Goal: Transaction & Acquisition: Obtain resource

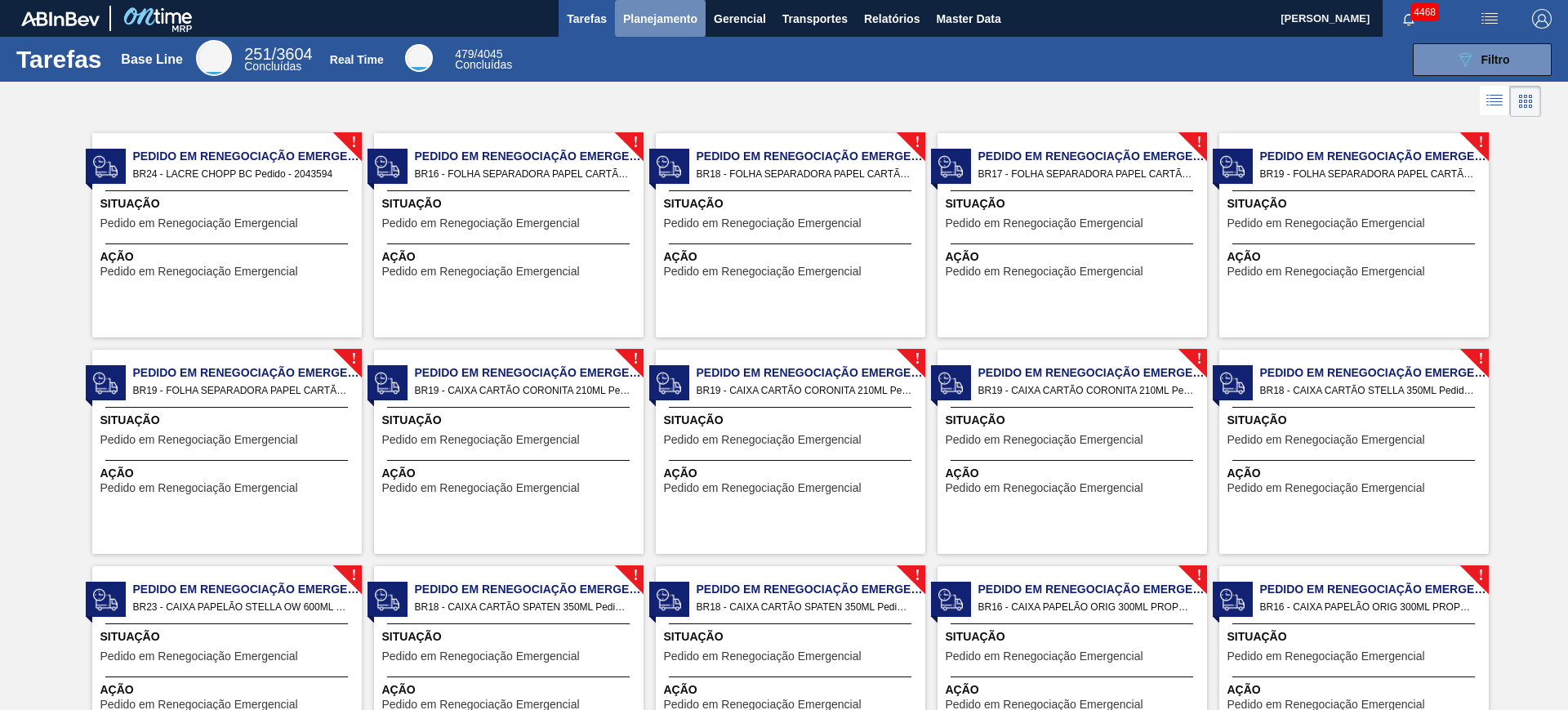
click at [680, 32] on button "Planejamento" at bounding box center [661, 19] width 91 height 37
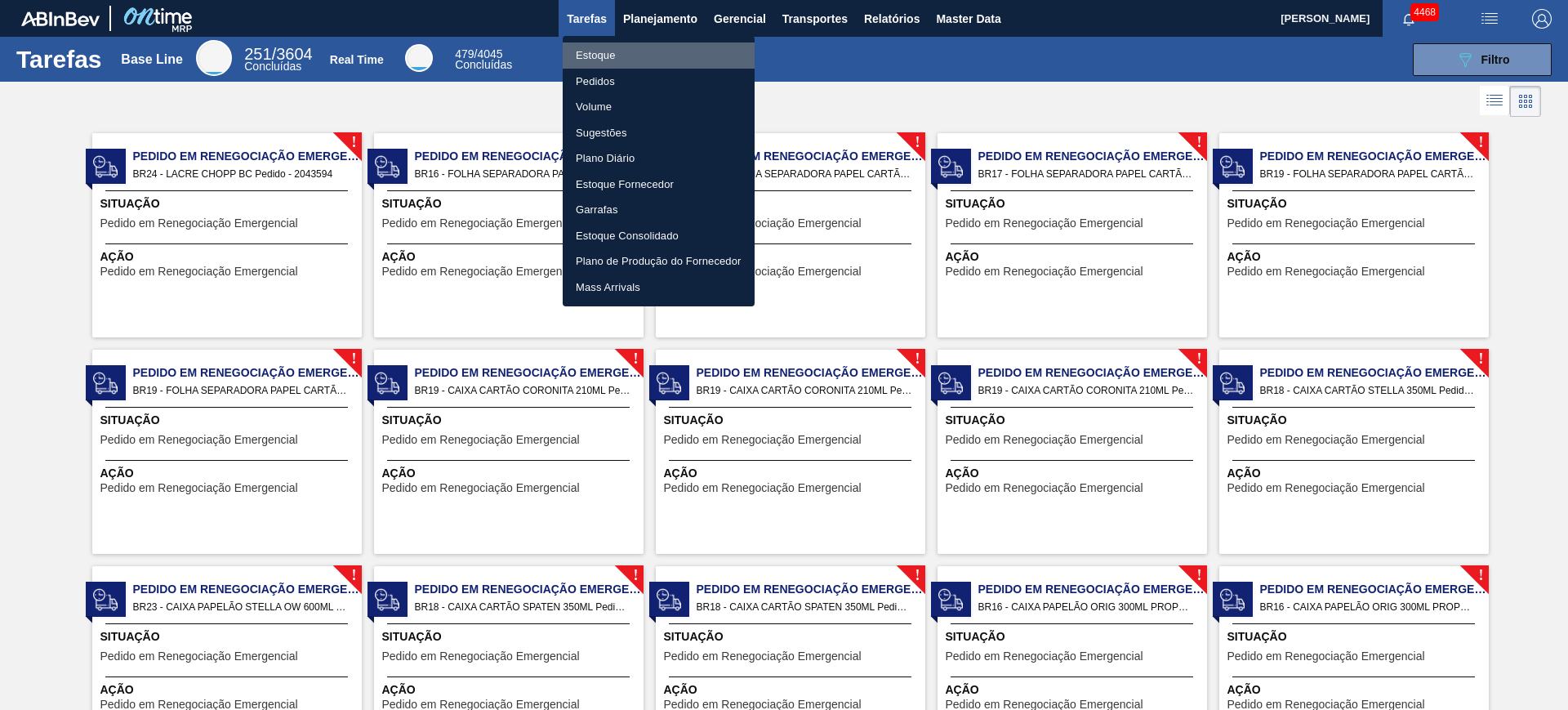
click at [672, 48] on li "Estoque" at bounding box center [659, 55] width 192 height 26
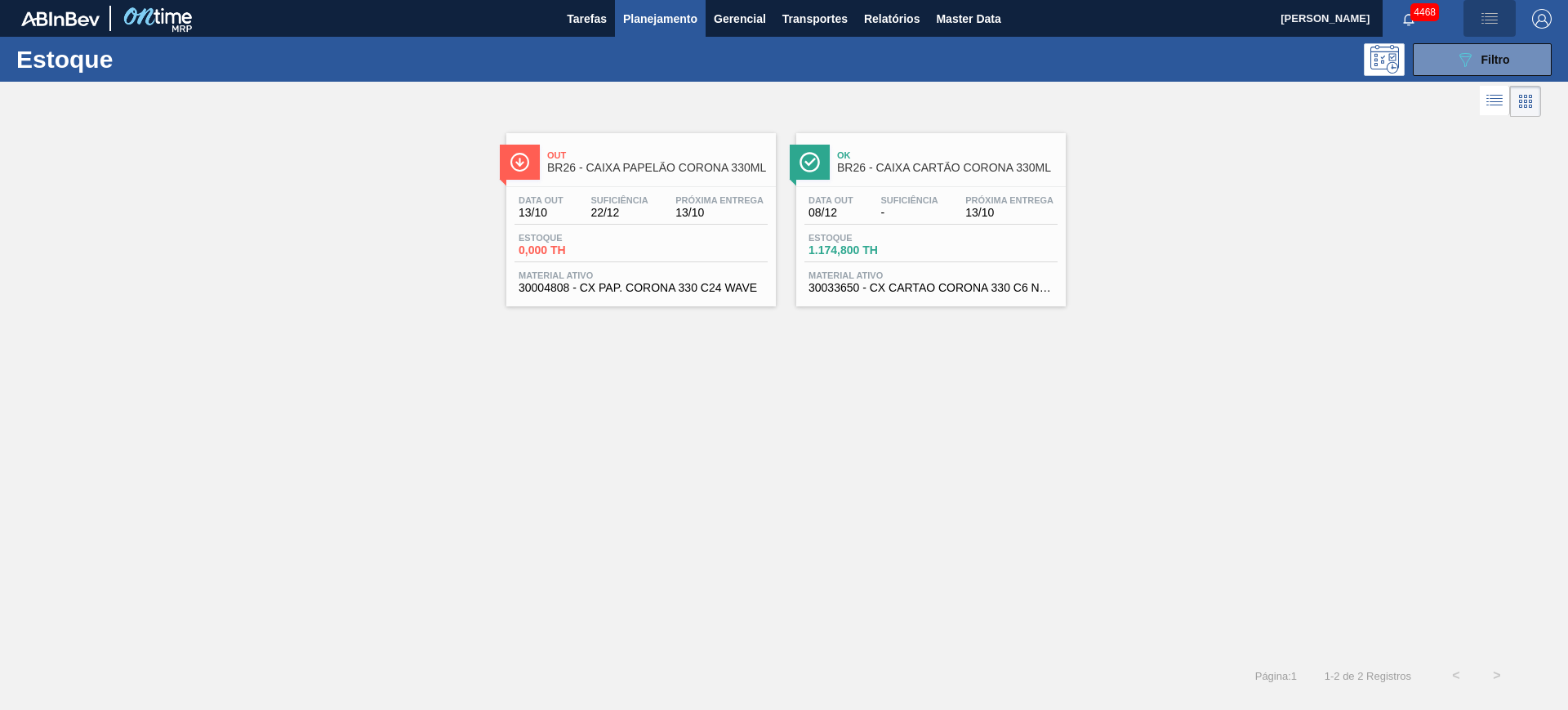
click at [1491, 23] on img "button" at bounding box center [1489, 19] width 19 height 19
click at [1438, 64] on li "Upload de Volumes" at bounding box center [1485, 57] width 141 height 29
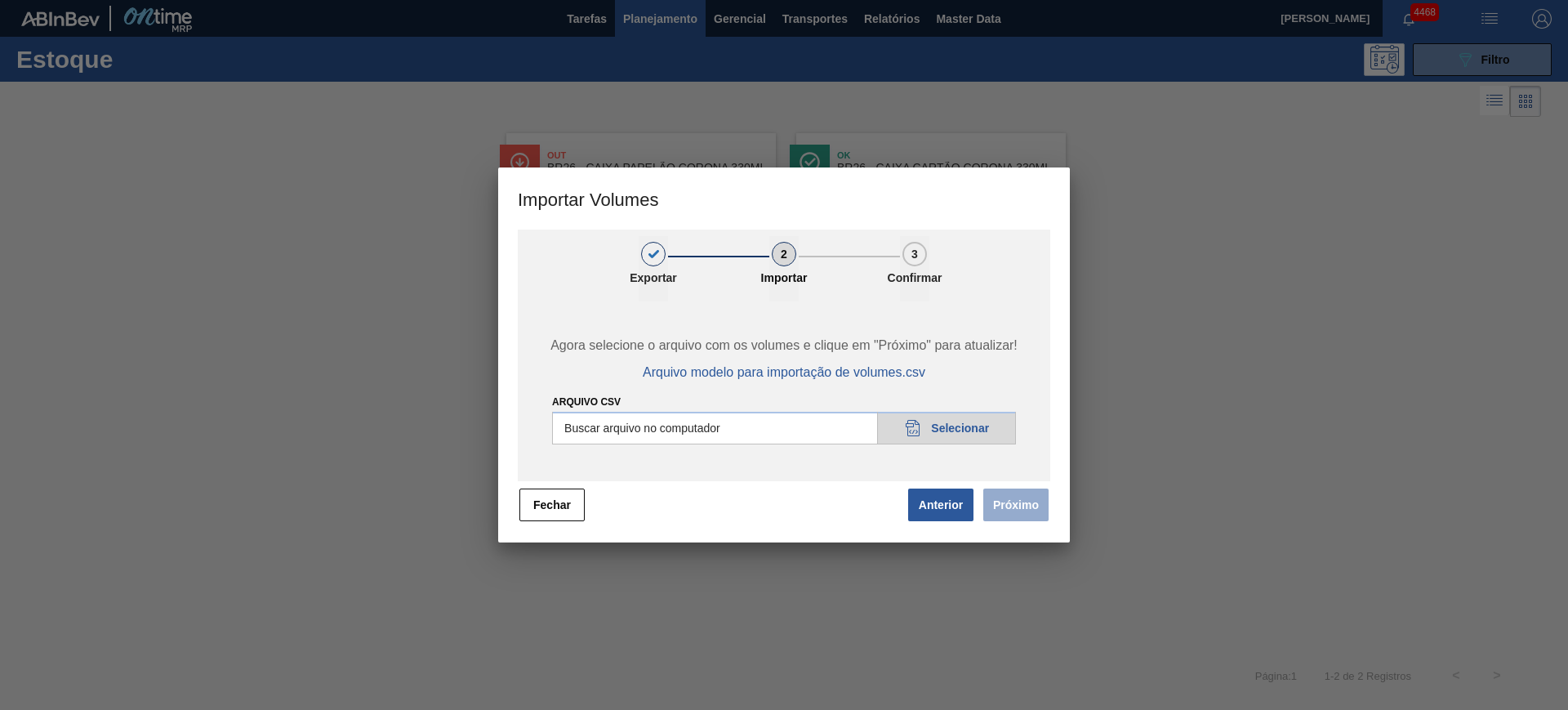
click at [789, 419] on input "Arquivo csv" at bounding box center [784, 428] width 464 height 33
type input "C:\fakepath\Pedidos Massa HM - Portal.csv"
click at [1018, 506] on button "Próximo" at bounding box center [1016, 504] width 66 height 33
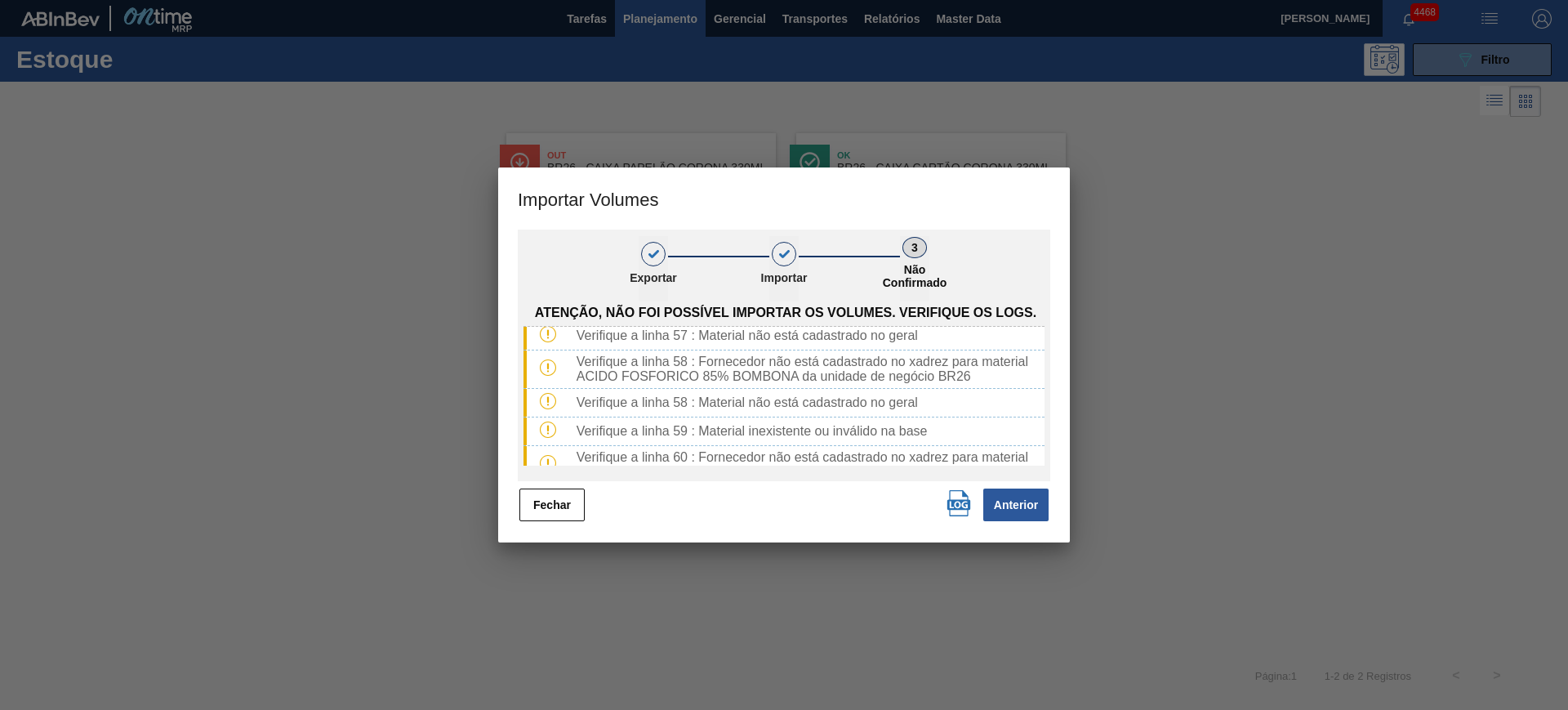
scroll to position [962, 0]
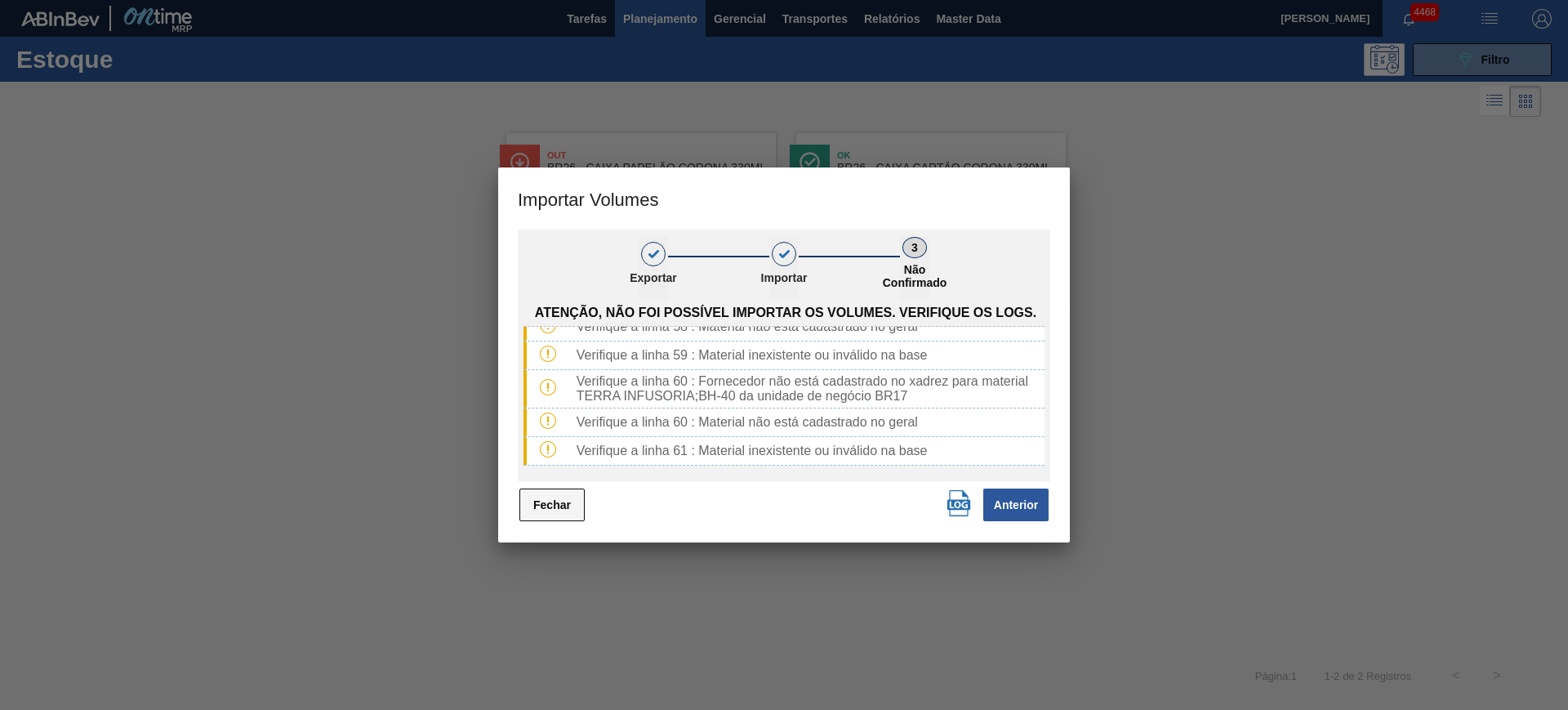
click at [568, 502] on button "Fechar" at bounding box center [552, 504] width 66 height 33
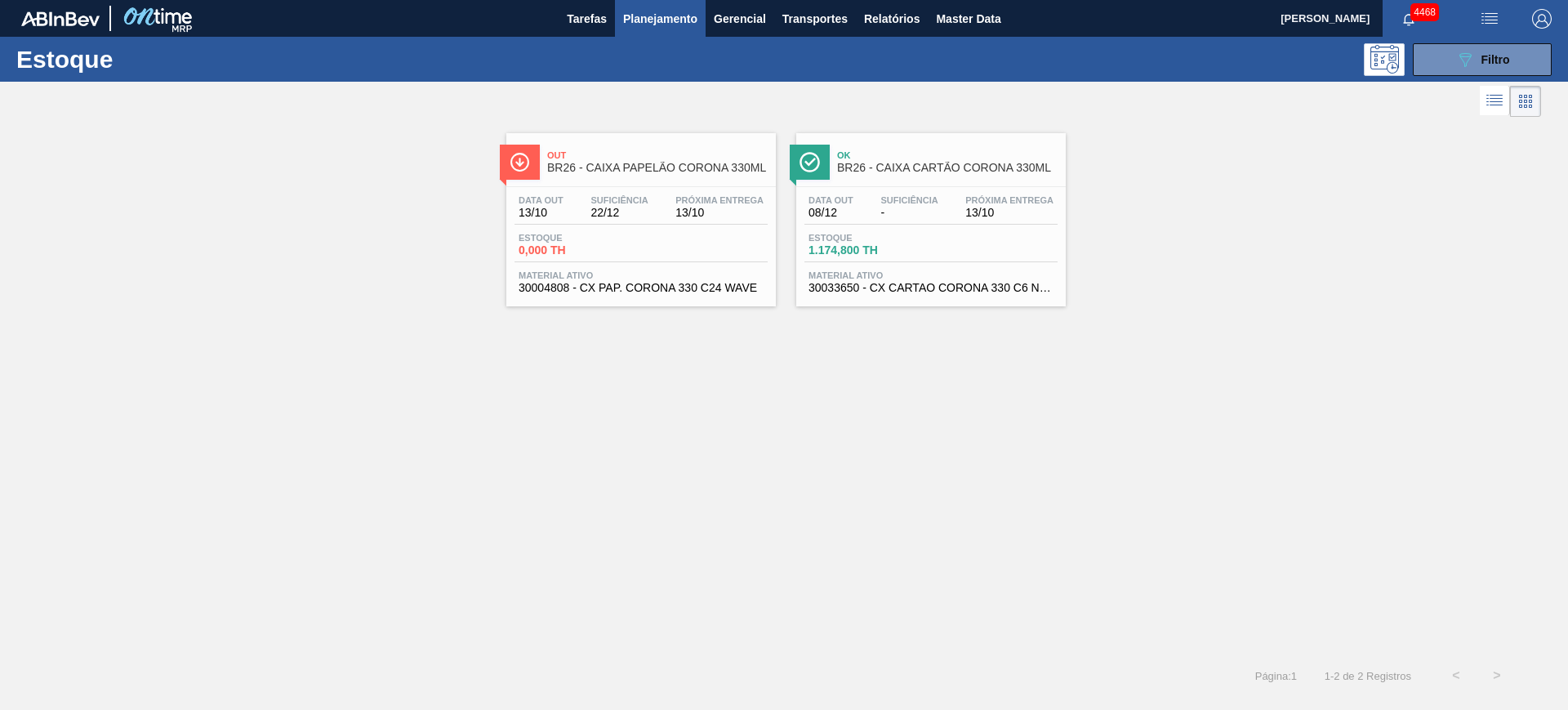
click at [1489, 21] on img "button" at bounding box center [1489, 19] width 19 height 19
click at [1479, 53] on li "Upload de Volumes" at bounding box center [1485, 57] width 141 height 29
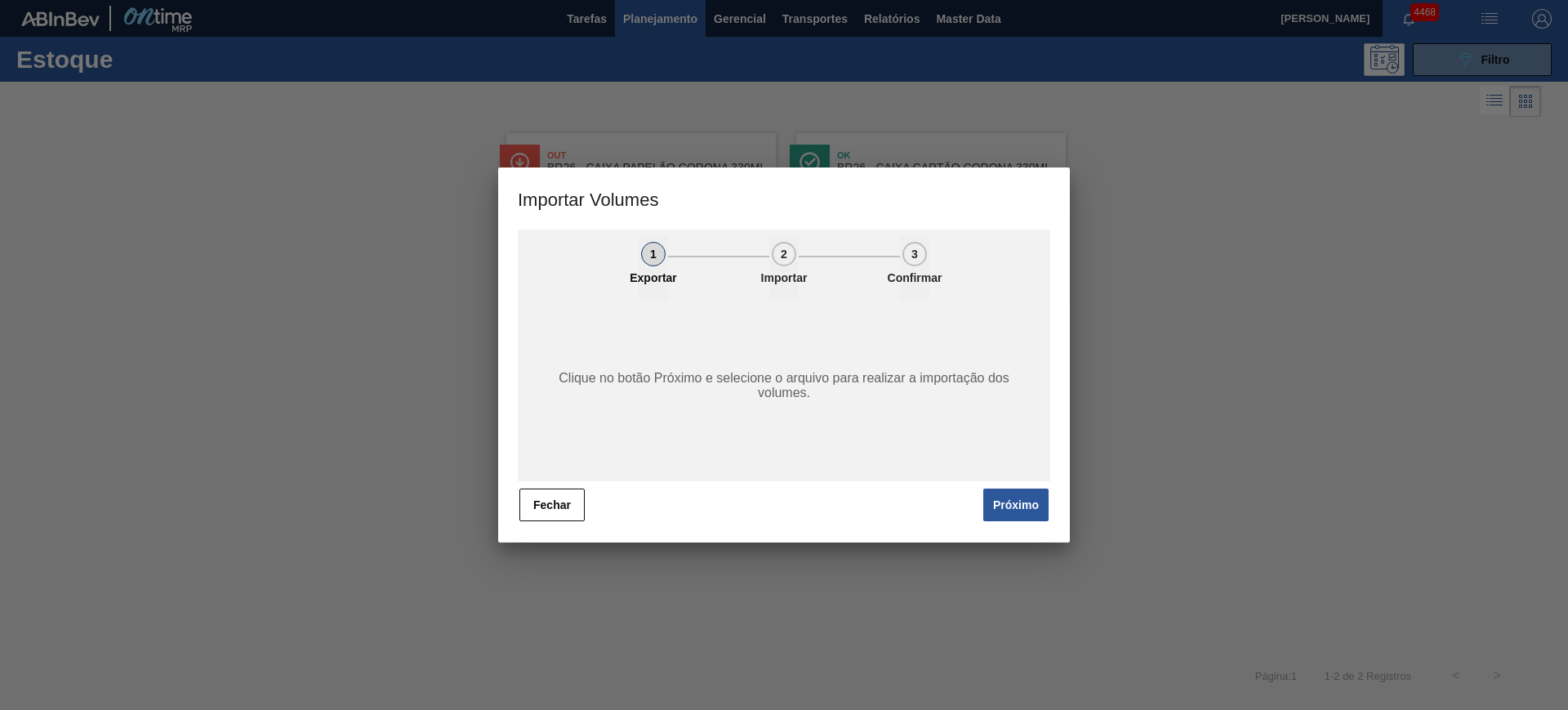
click at [970, 502] on div "[PERSON_NAME]" at bounding box center [784, 504] width 533 height 36
click at [996, 509] on button "Próximo" at bounding box center [1016, 504] width 66 height 33
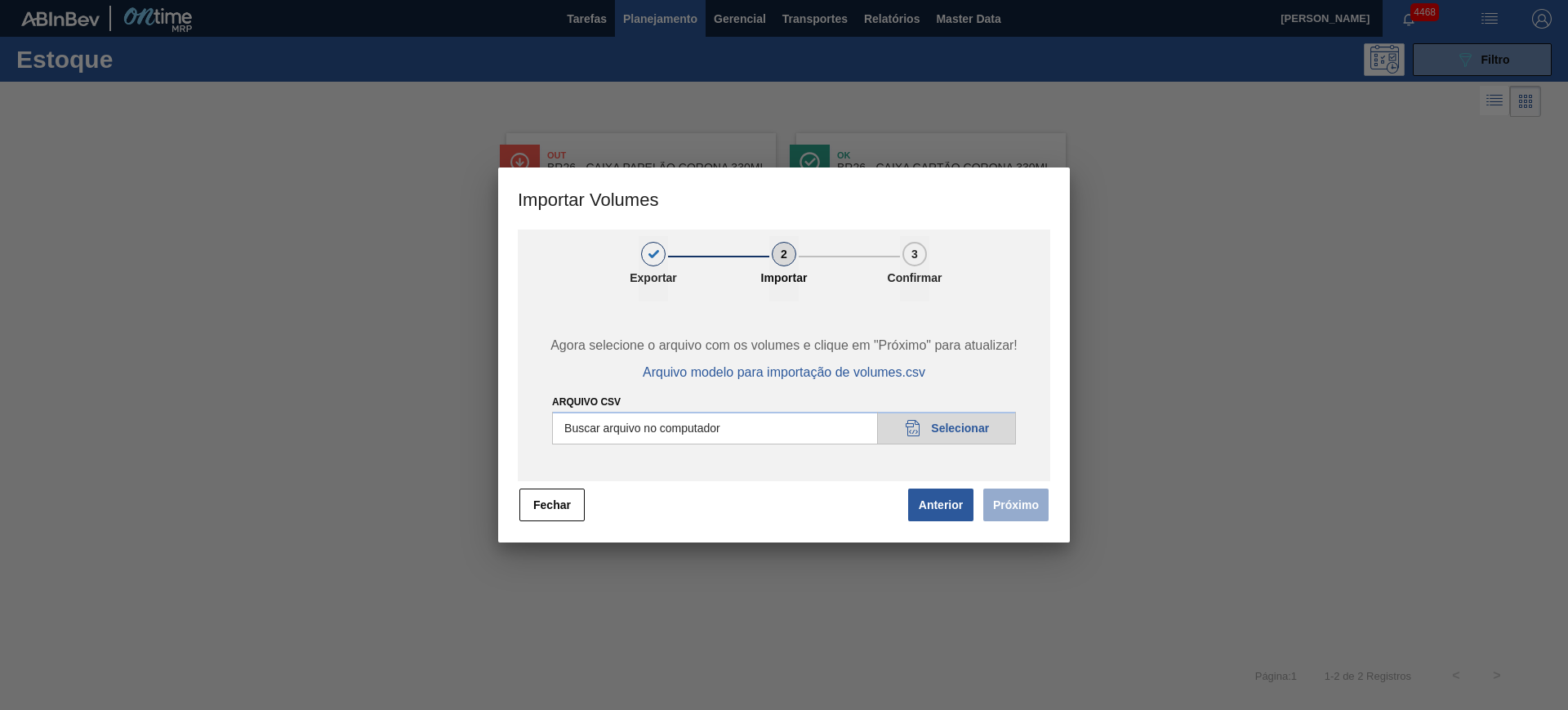
click at [735, 414] on input "Arquivo csv" at bounding box center [784, 428] width 464 height 33
type input "C:\fakepath\Pedidos Massa HM - Portal.csv"
click at [1024, 499] on button "Próximo" at bounding box center [1016, 504] width 66 height 33
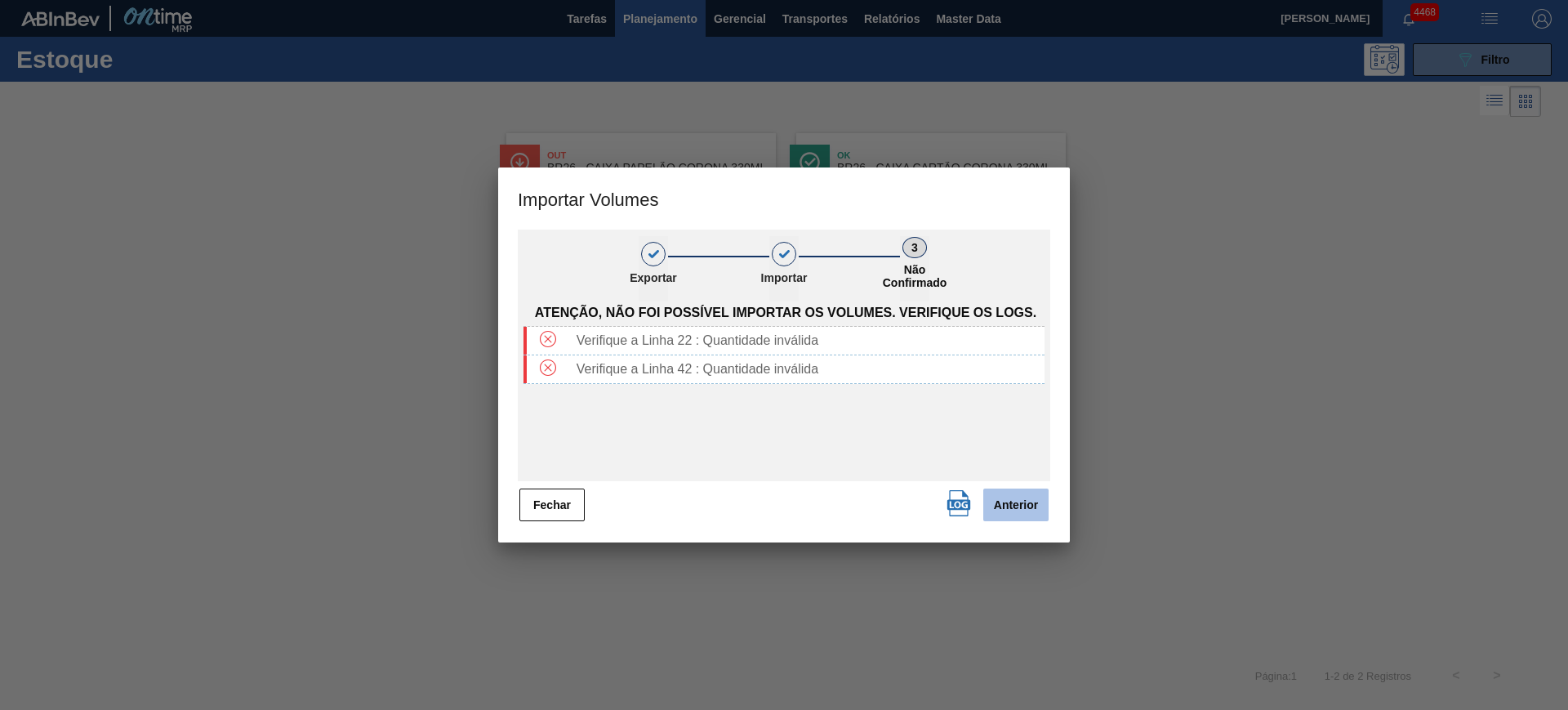
click at [1004, 502] on button "Anterior" at bounding box center [1016, 504] width 66 height 33
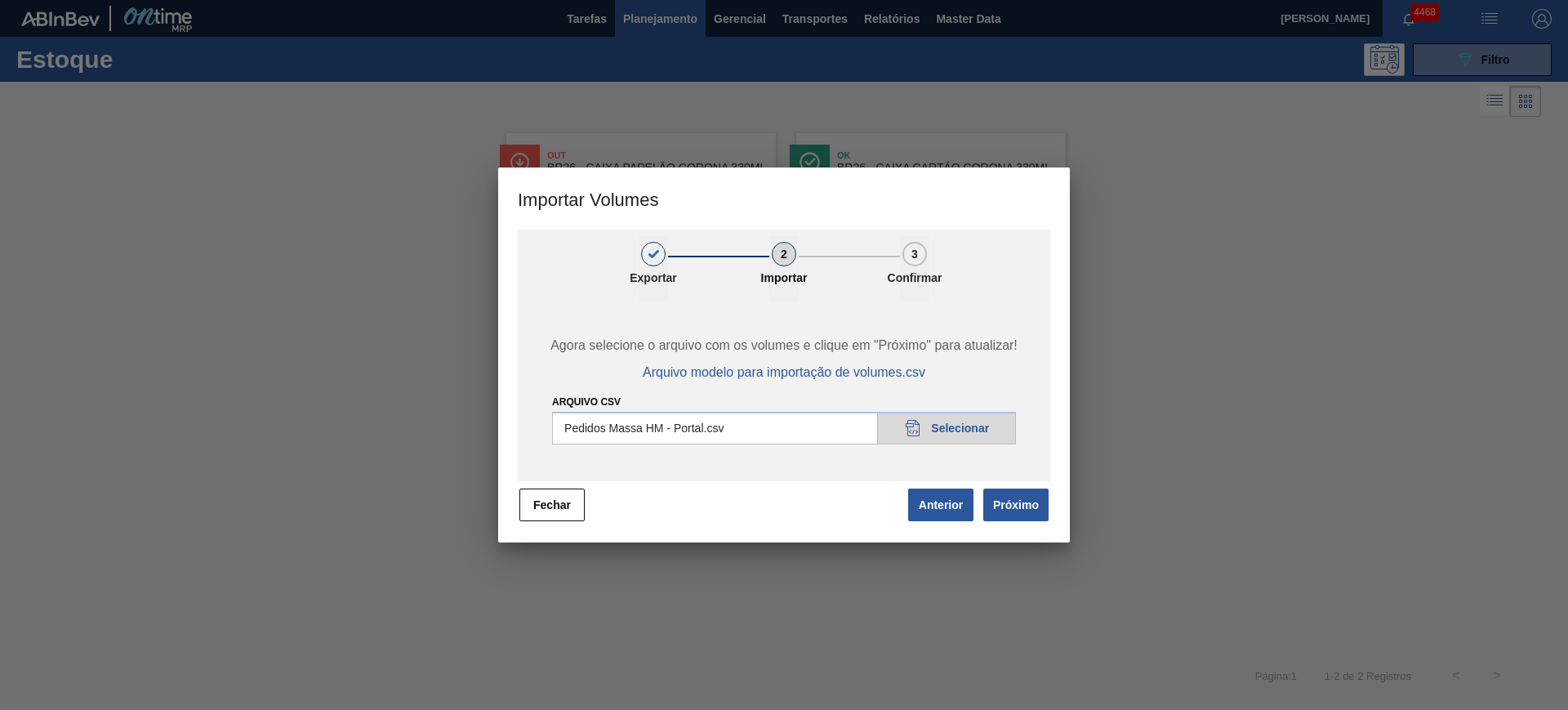
click at [948, 430] on input "Arquivo csv" at bounding box center [784, 428] width 464 height 33
click at [960, 437] on input "Arquivo csv" at bounding box center [784, 428] width 464 height 33
type input "C:\fakepath\Pedidos Massa HM - Portal.csv"
click at [1021, 505] on button "Próximo" at bounding box center [1016, 504] width 66 height 33
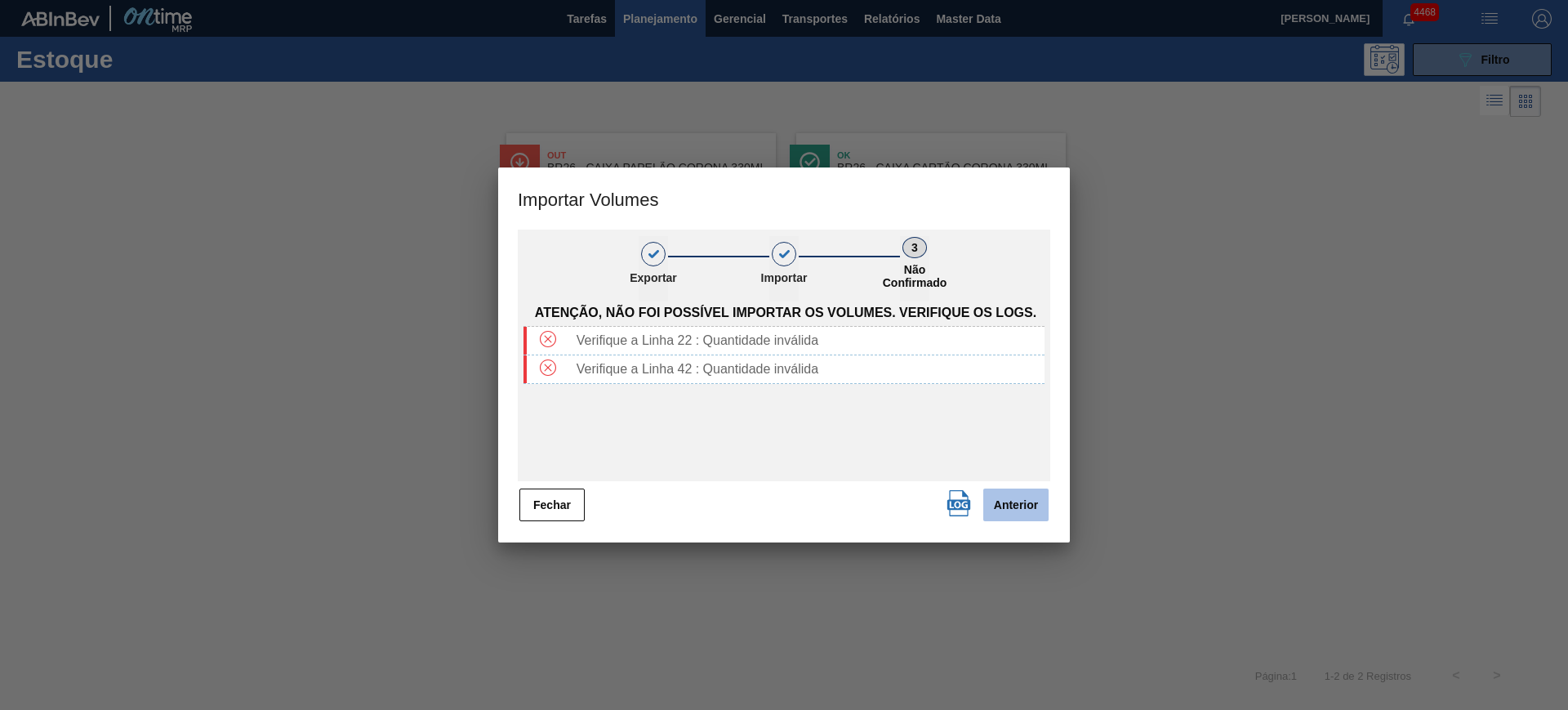
click at [1038, 503] on button "Anterior" at bounding box center [1016, 504] width 66 height 33
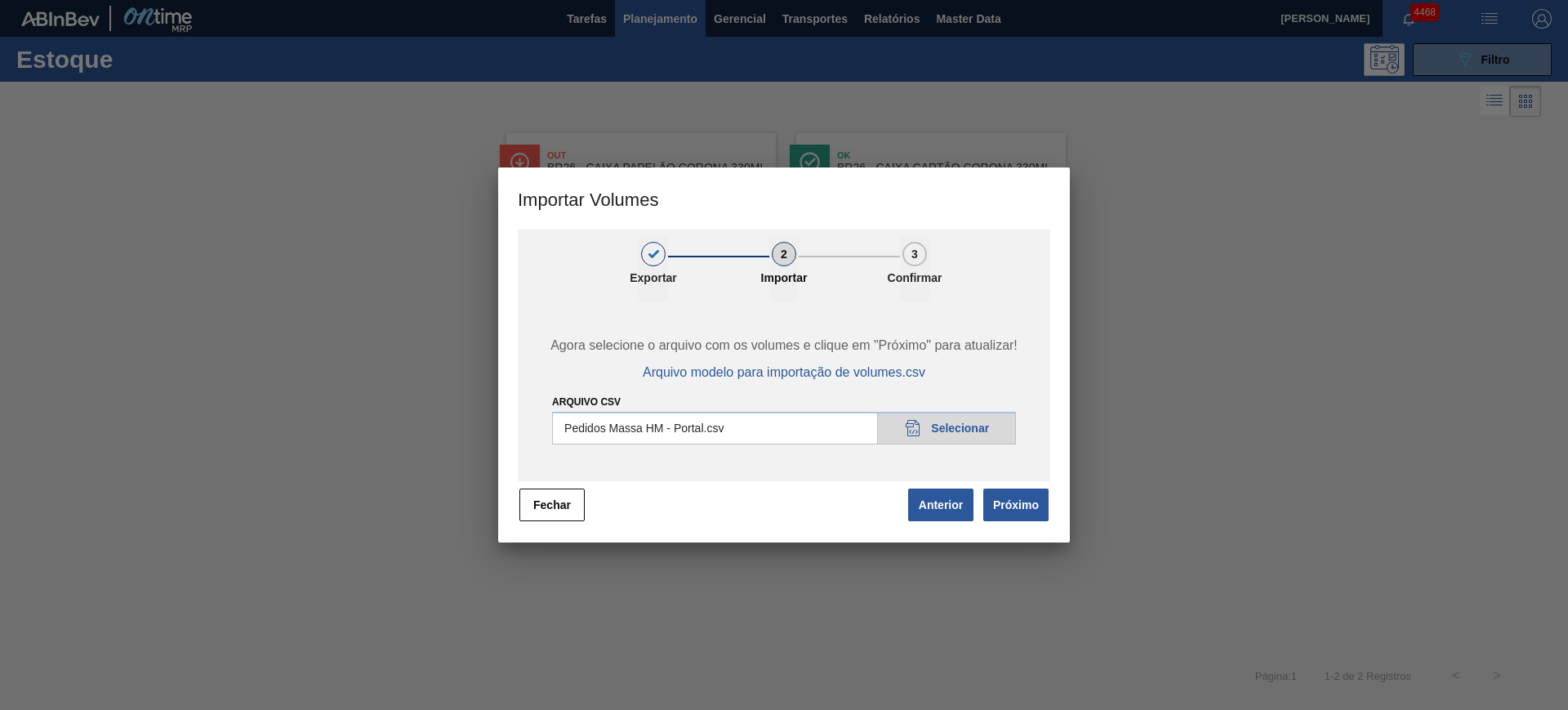
click at [791, 427] on input "Arquivo csv" at bounding box center [784, 428] width 464 height 33
type input "C:\fakepath\Pedidos Massa HM - Portal.csv"
click at [1034, 519] on button "Próximo" at bounding box center [1016, 504] width 66 height 33
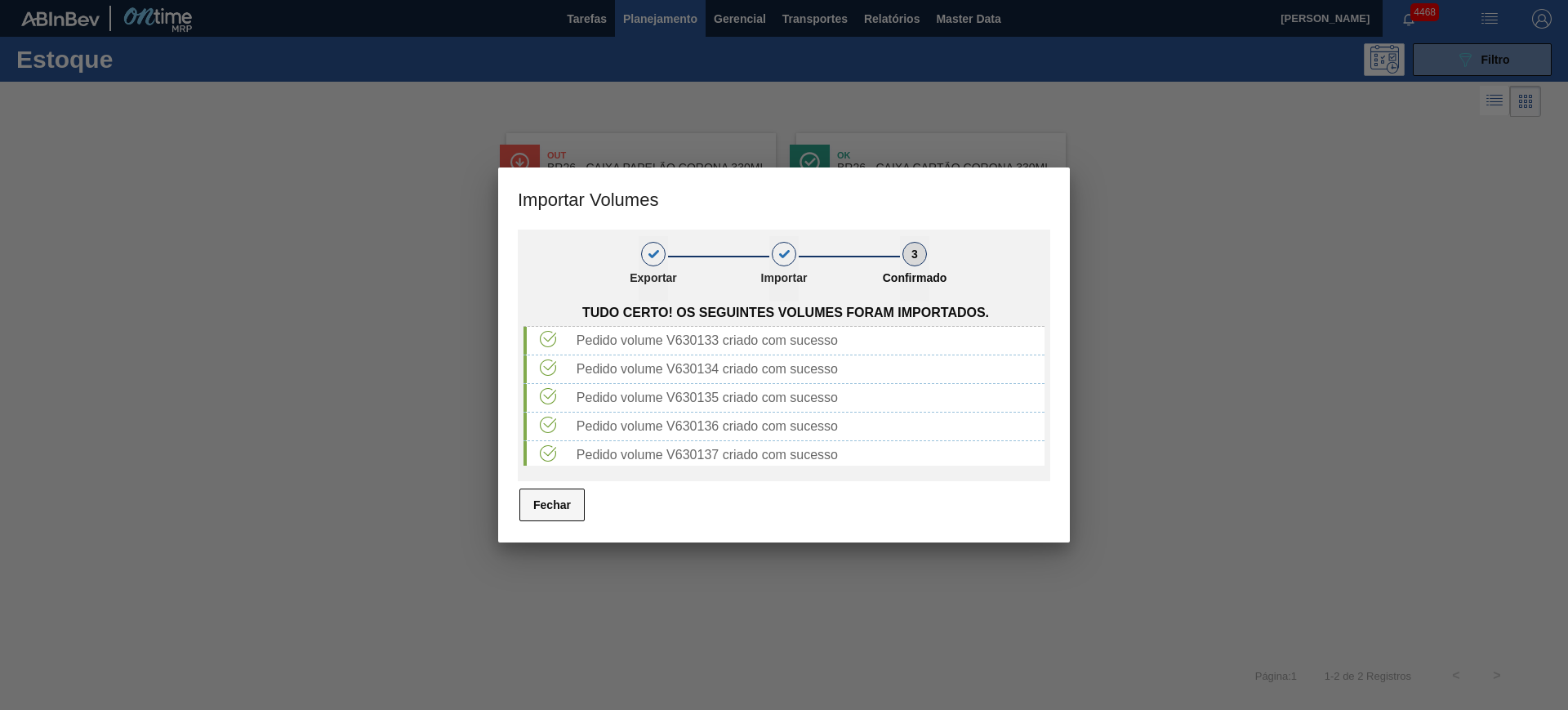
click at [550, 520] on button "Fechar" at bounding box center [552, 504] width 66 height 33
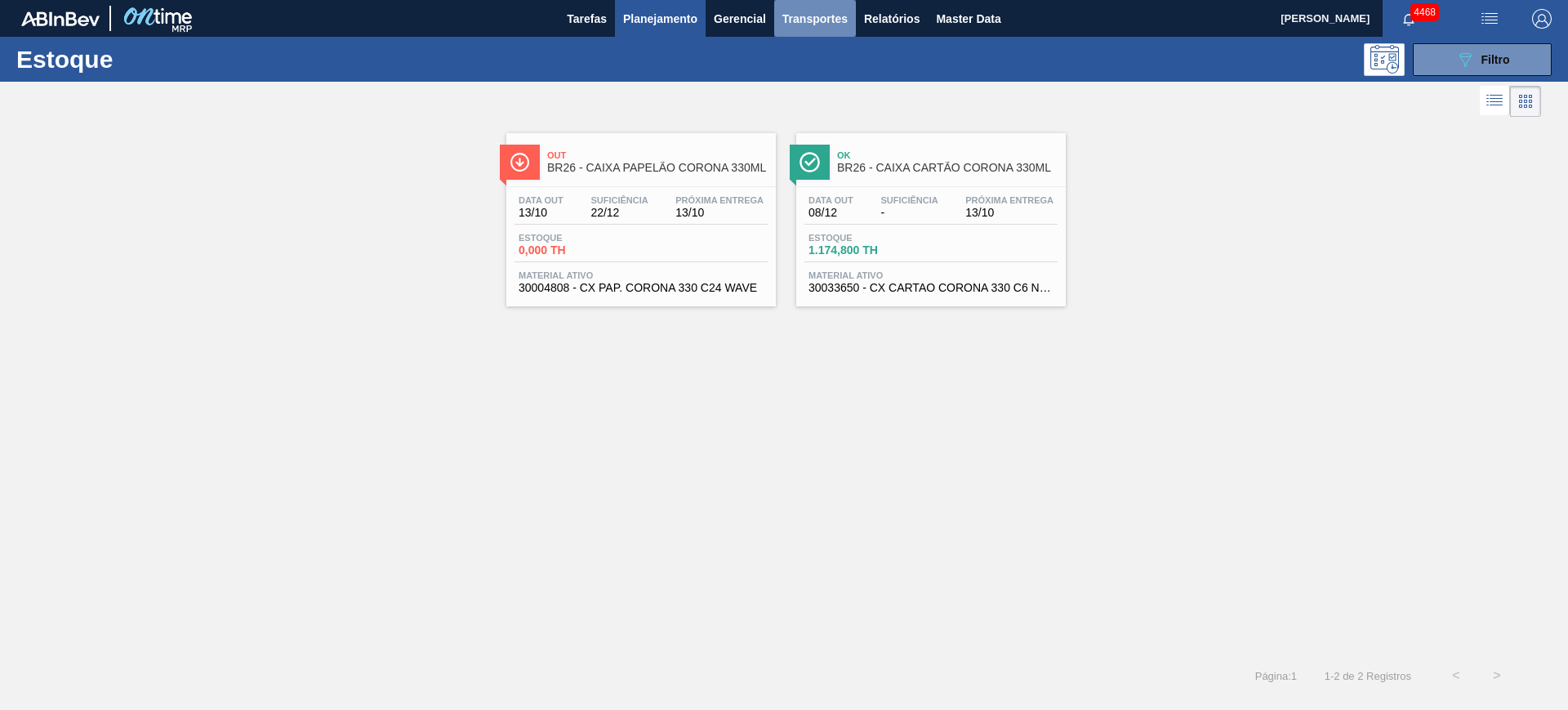
click at [838, 14] on span "Transportes" at bounding box center [816, 19] width 66 height 19
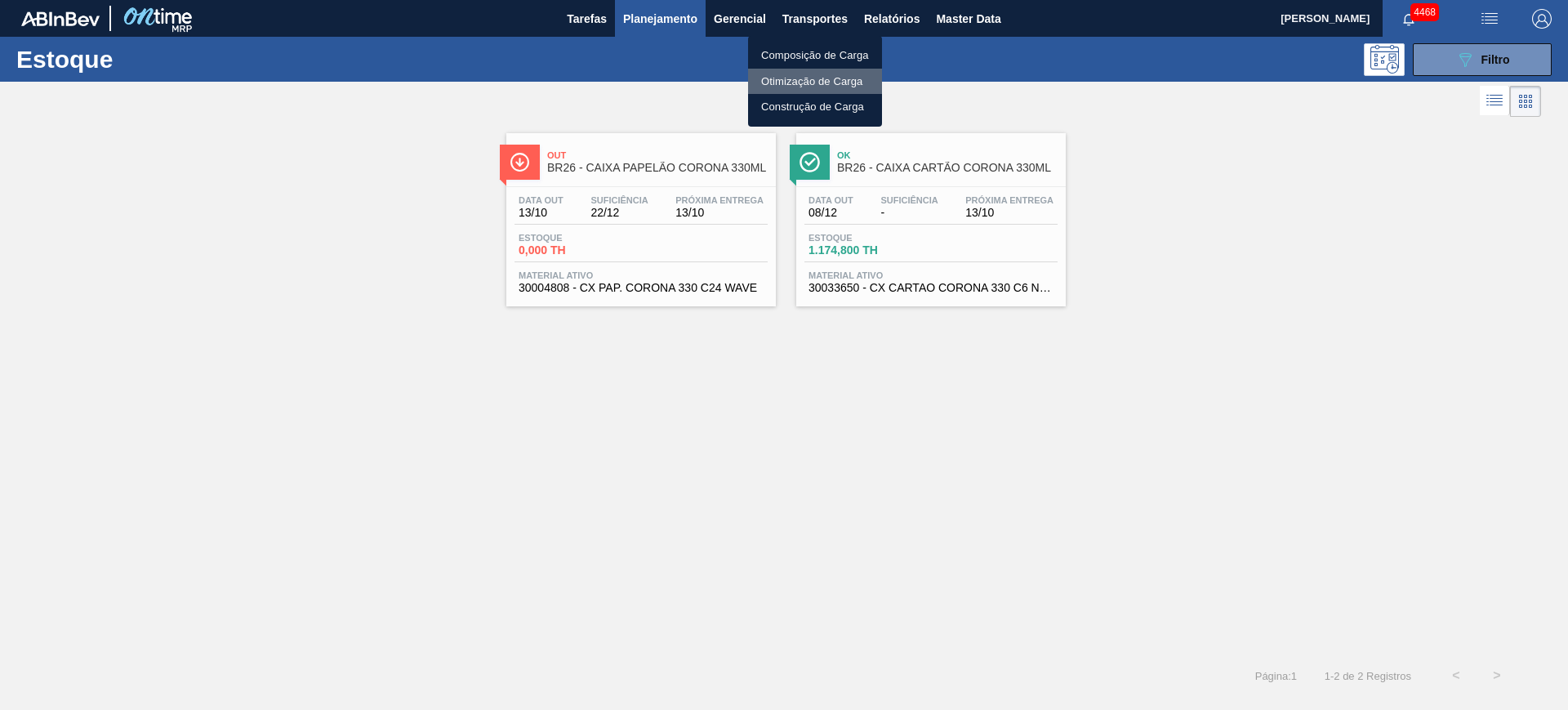
click at [819, 77] on li "Otimização de Carga" at bounding box center [815, 82] width 134 height 26
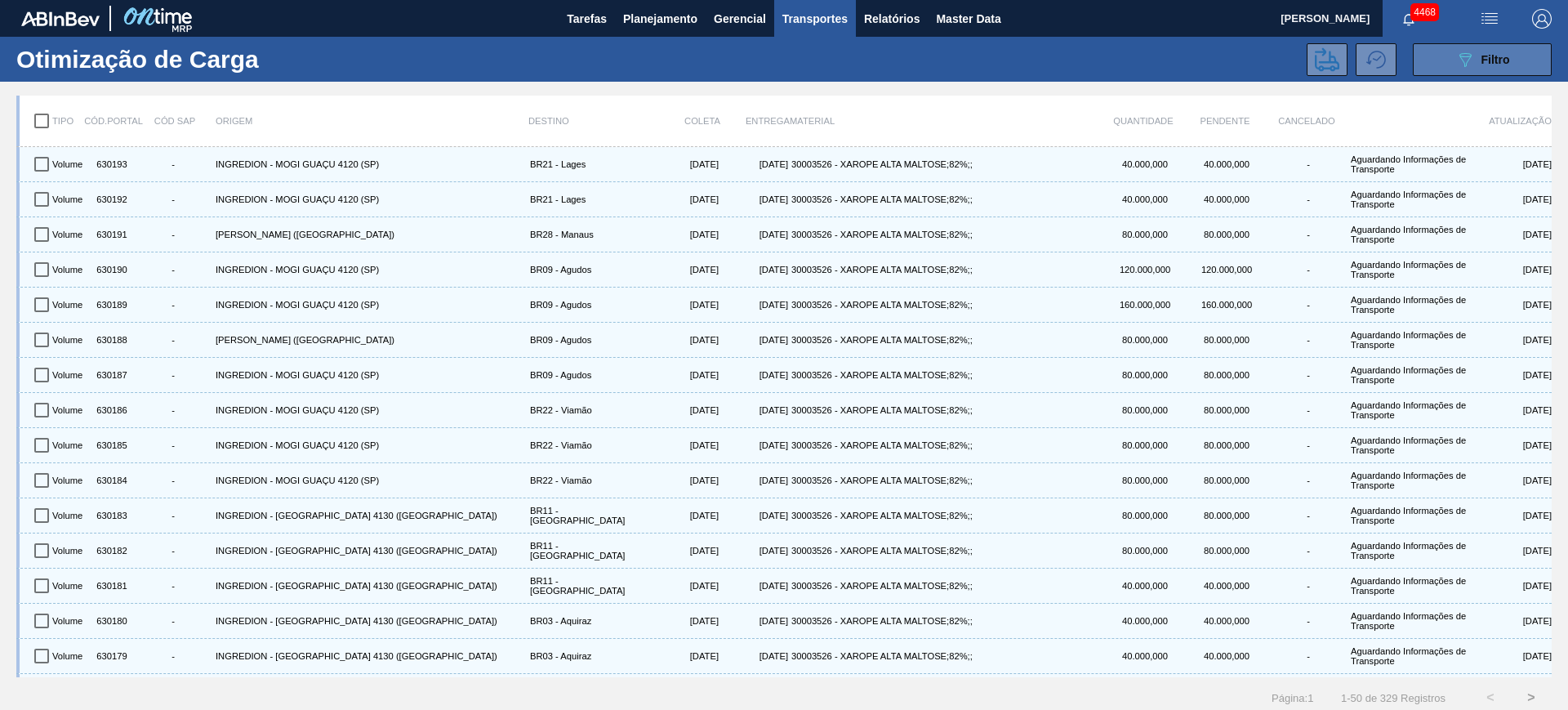
click at [1482, 67] on div "089F7B8B-B2A5-4AFE-B5C0-19BA573D28AC Filtro" at bounding box center [1482, 59] width 55 height 19
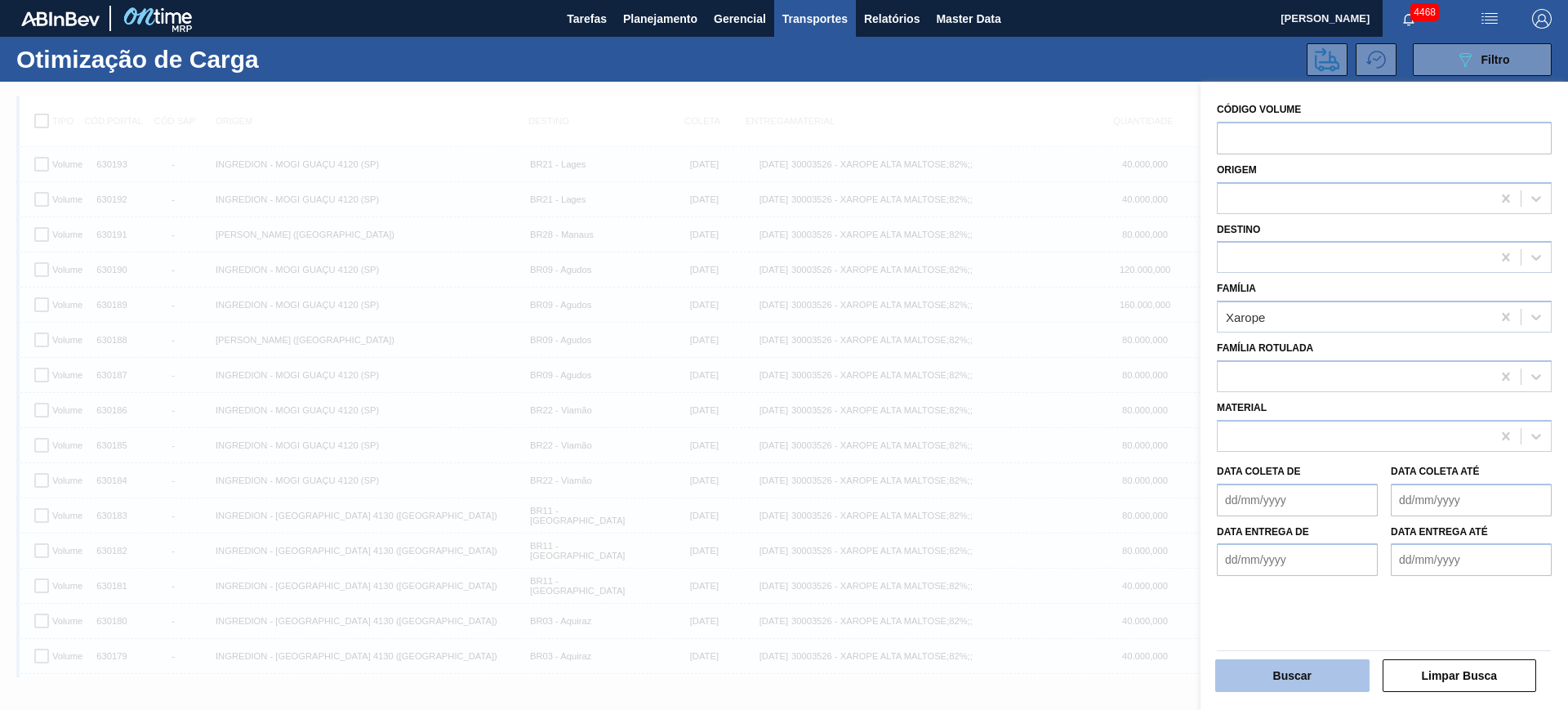
click at [1304, 676] on button "Buscar" at bounding box center [1292, 675] width 154 height 33
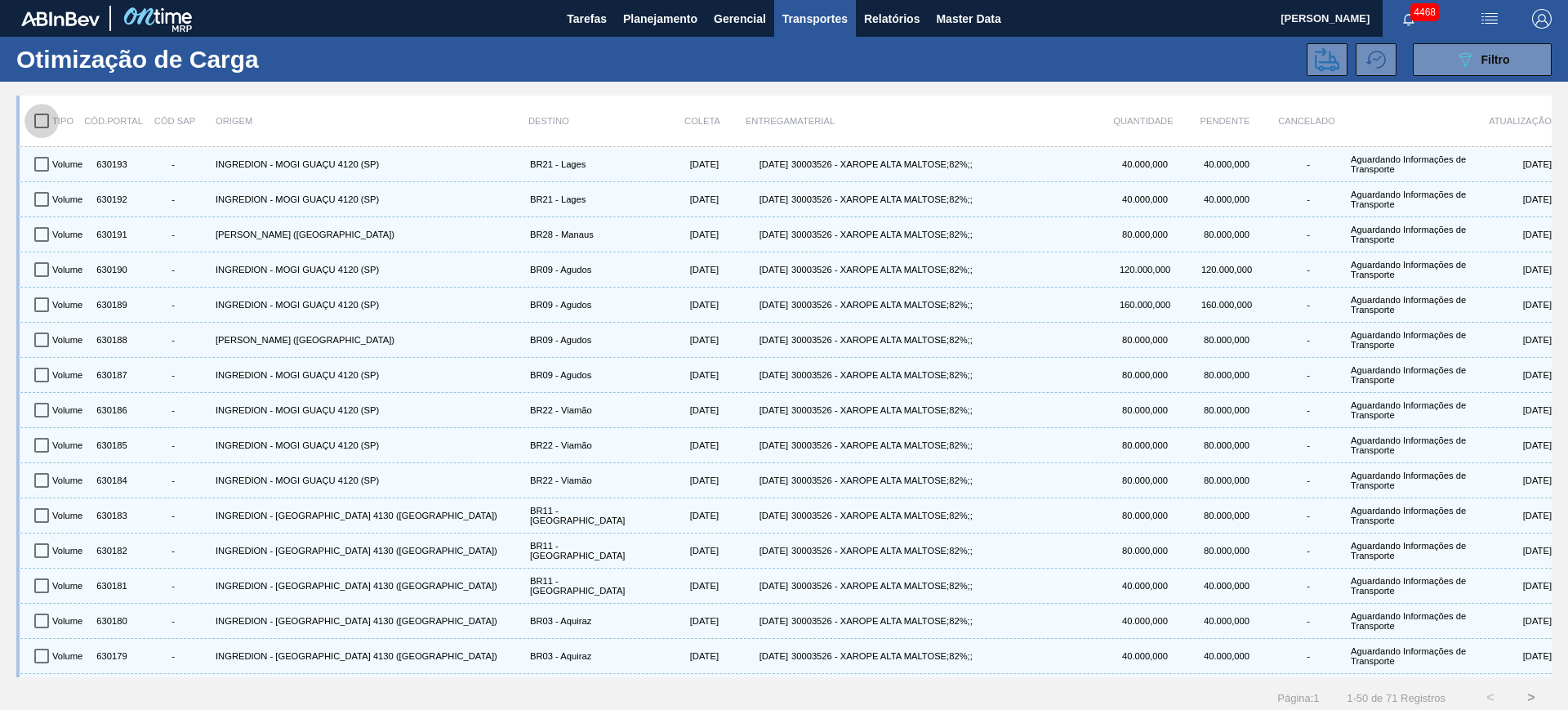
click at [35, 119] on input "checkbox" at bounding box center [41, 120] width 35 height 35
checkbox input "true"
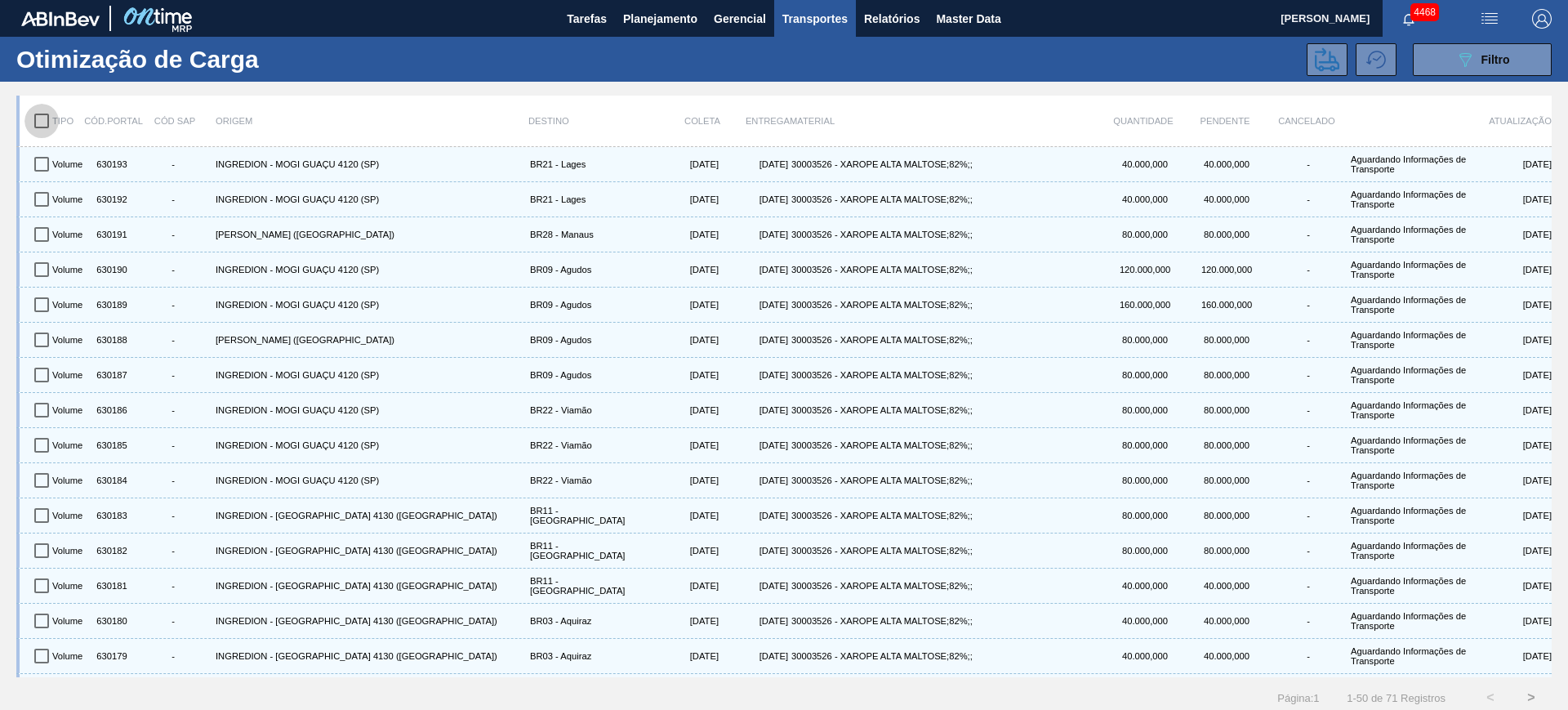
checkbox input "true"
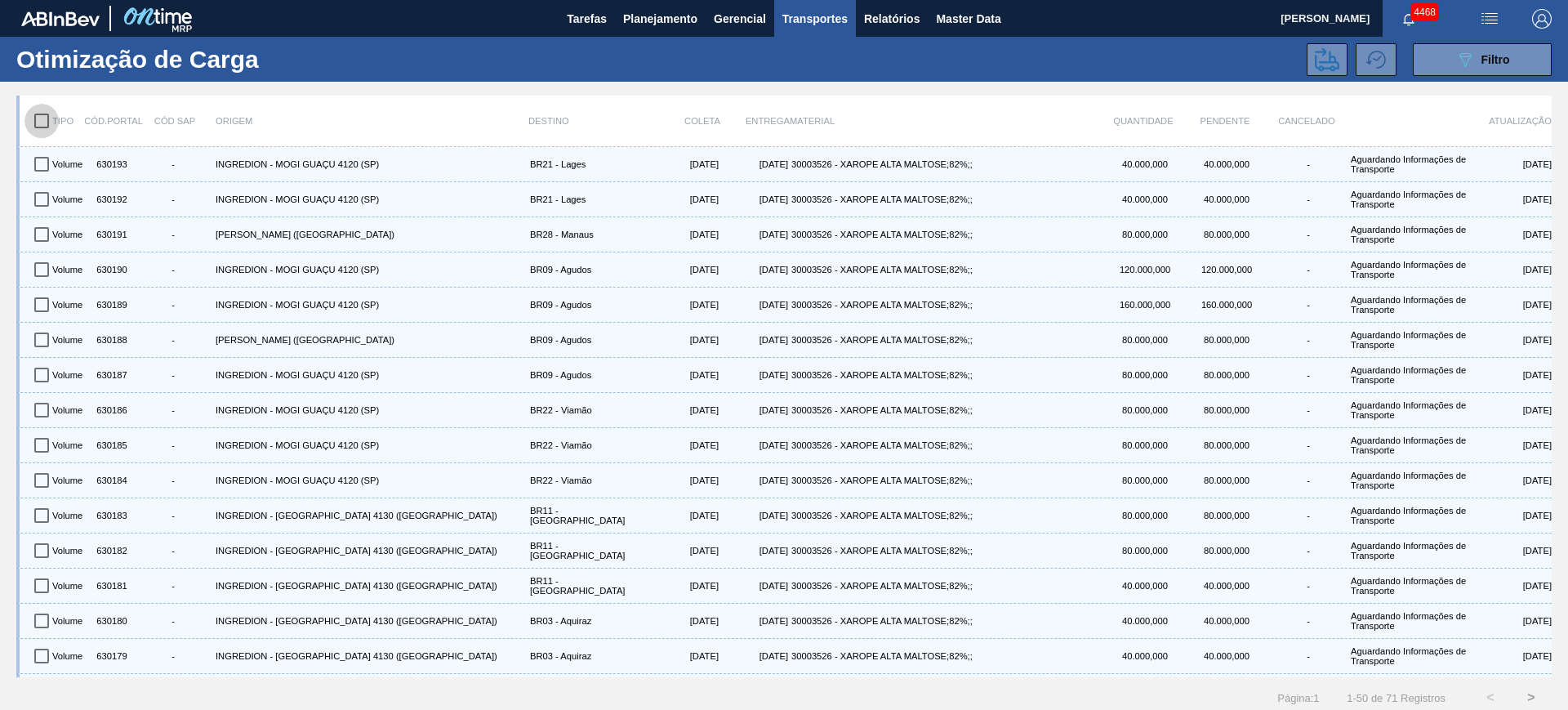
checkbox input "true"
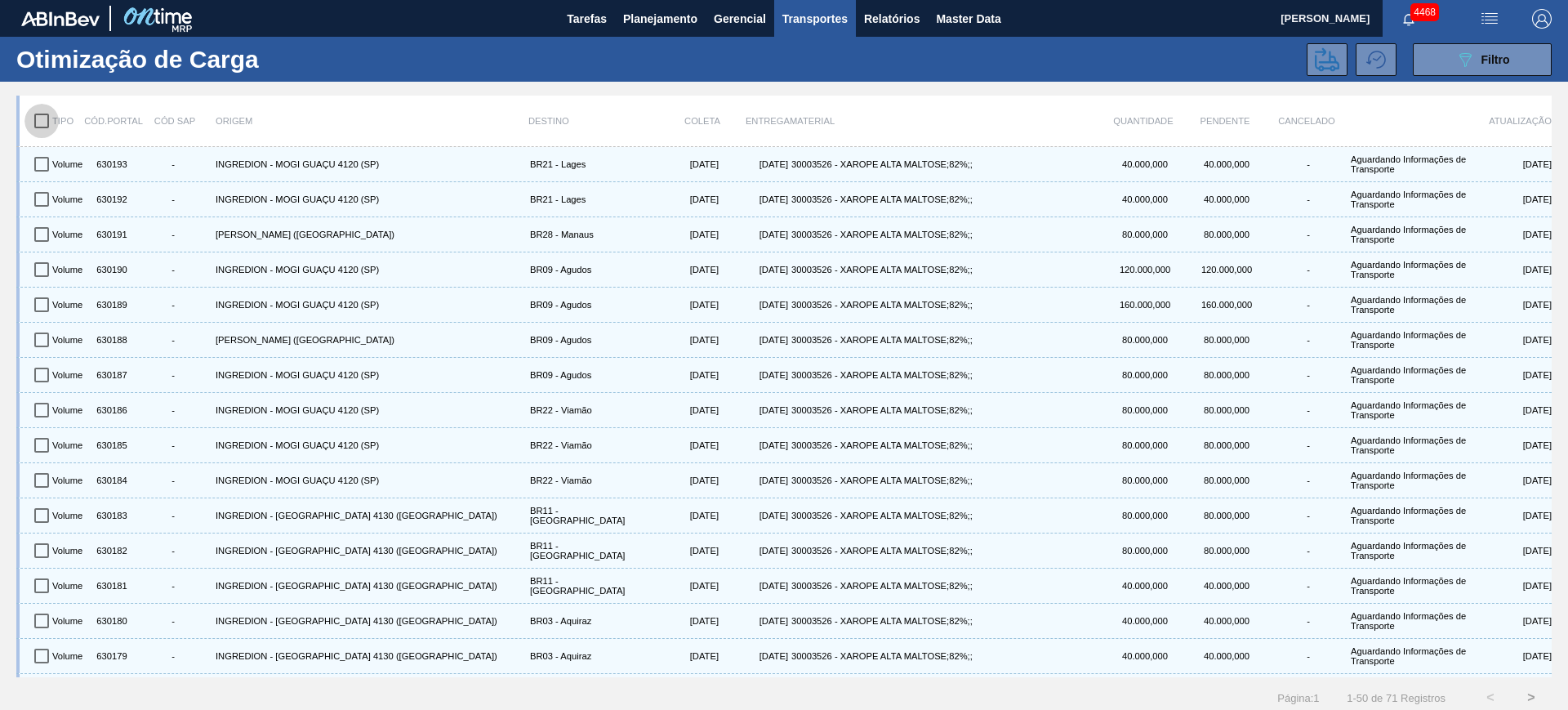
checkbox input "true"
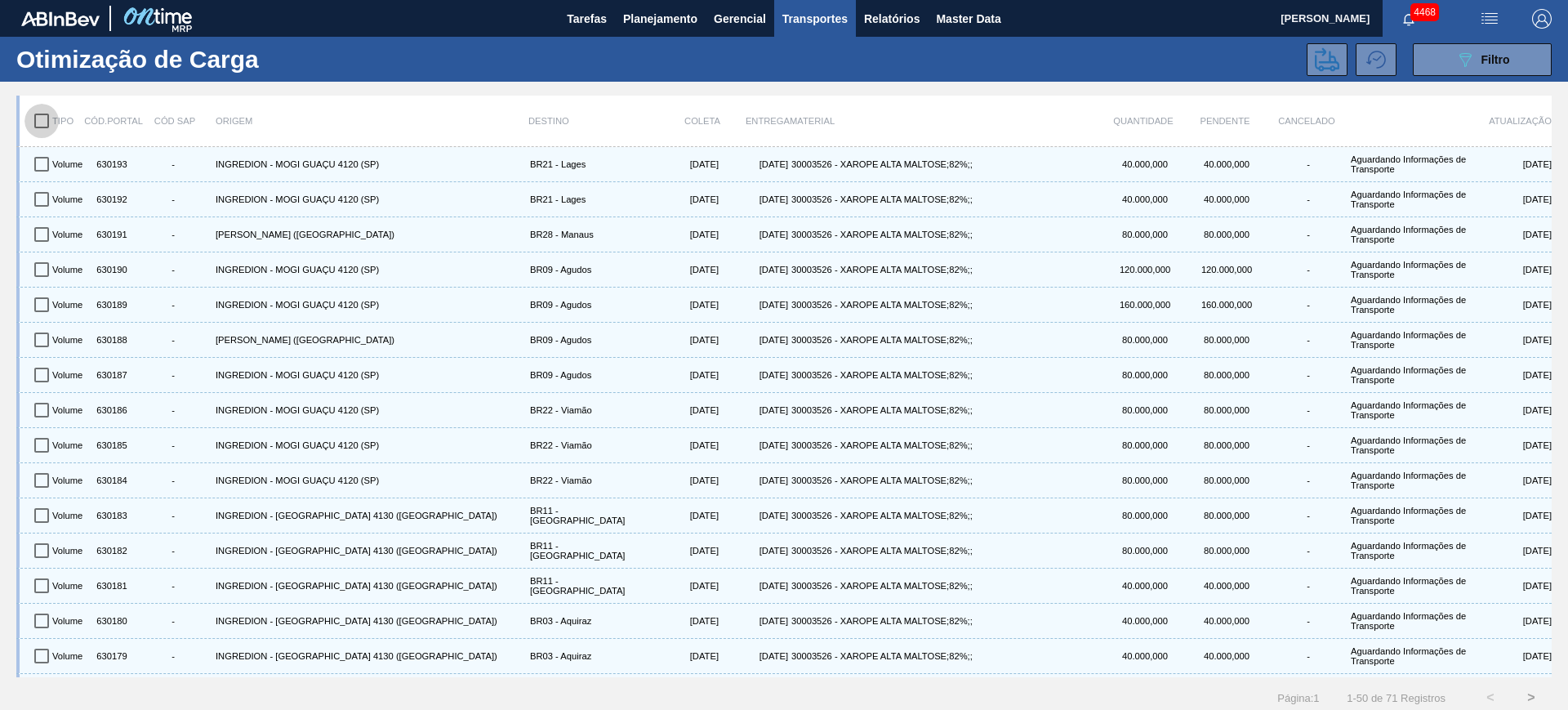
checkbox input "true"
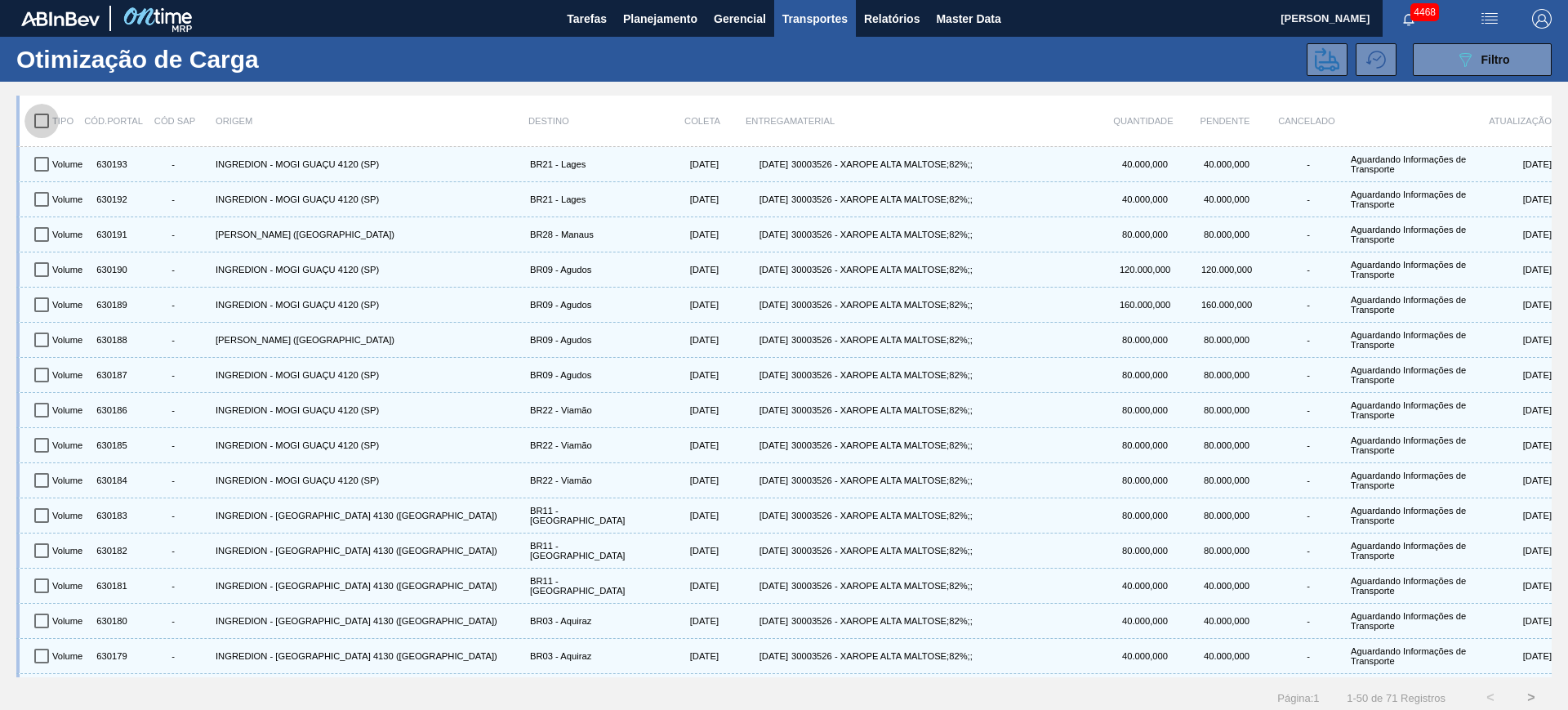
checkbox input "true"
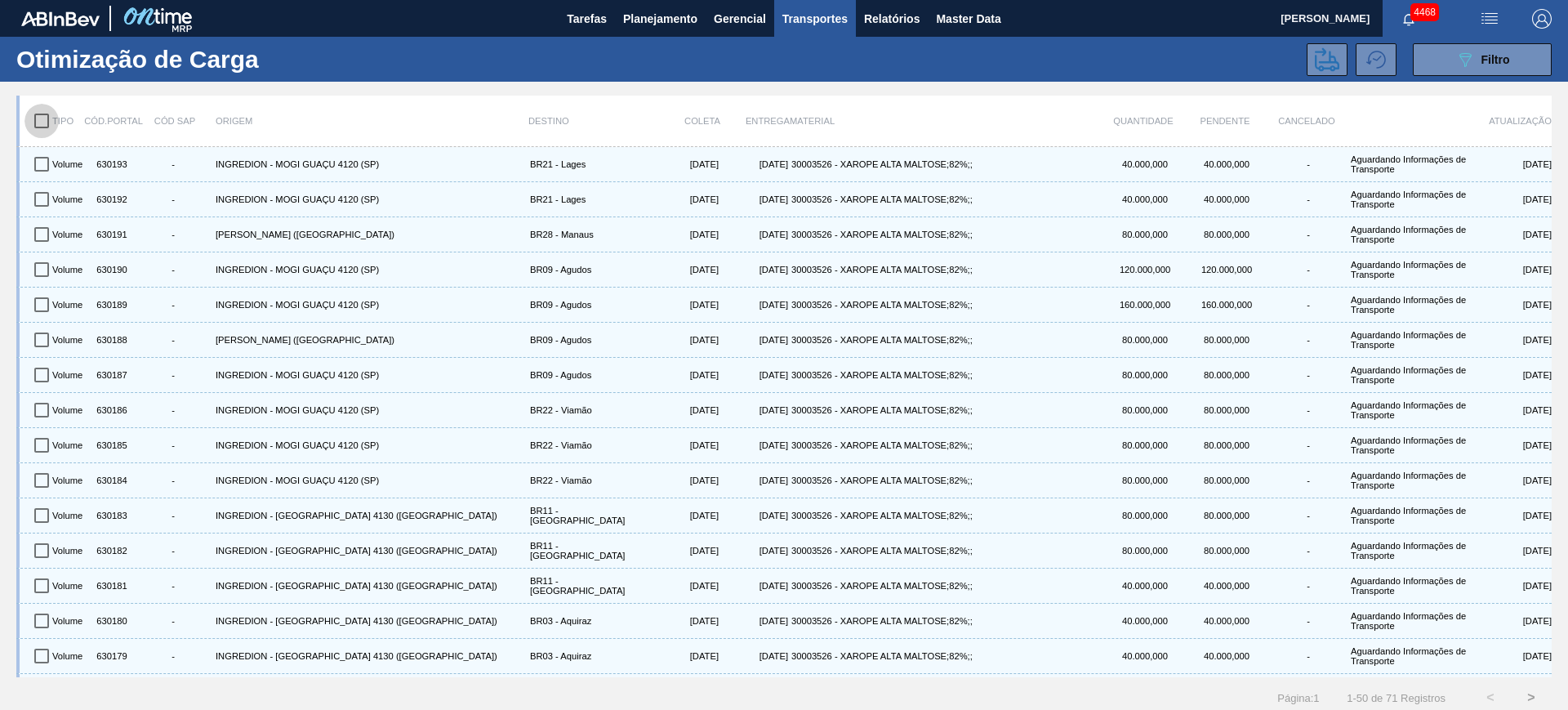
checkbox input "true"
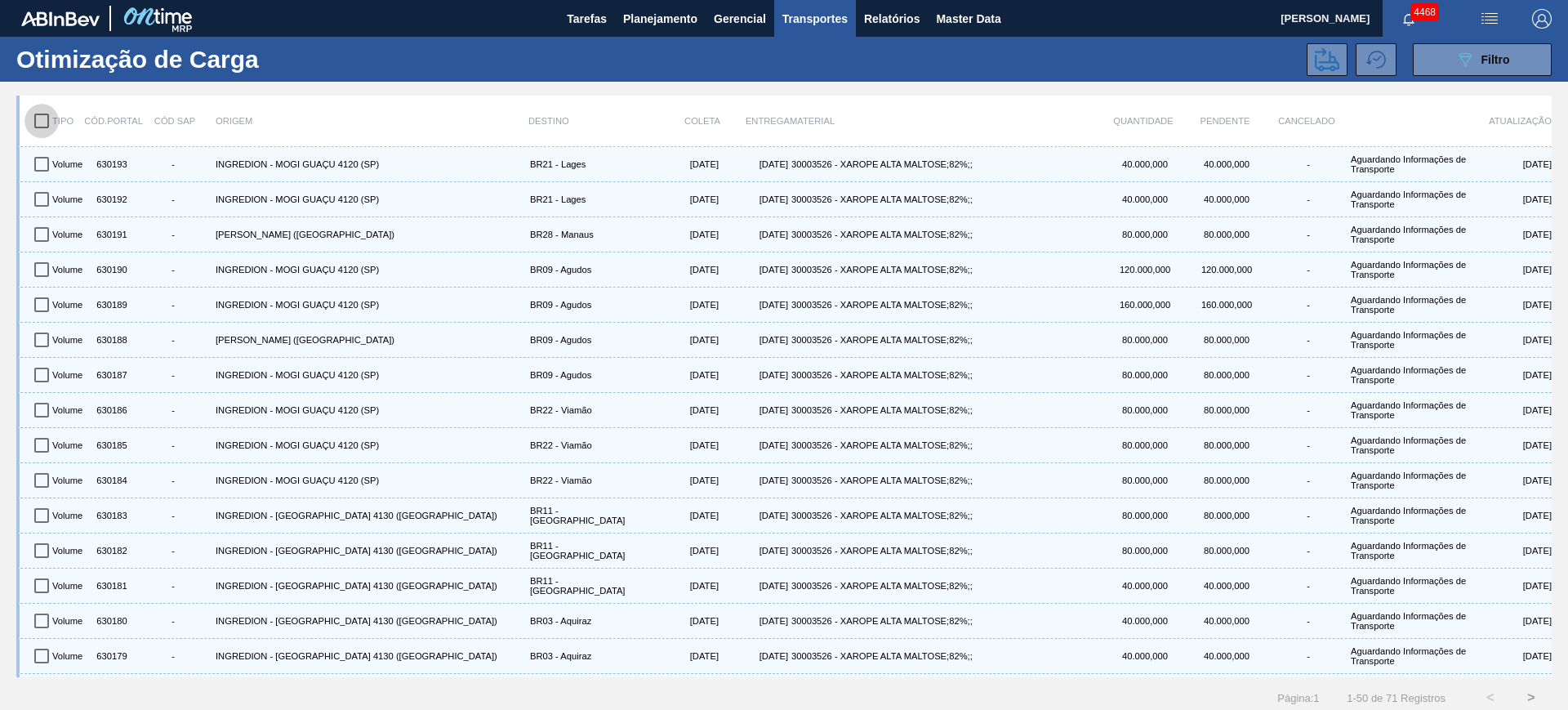
checkbox input "true"
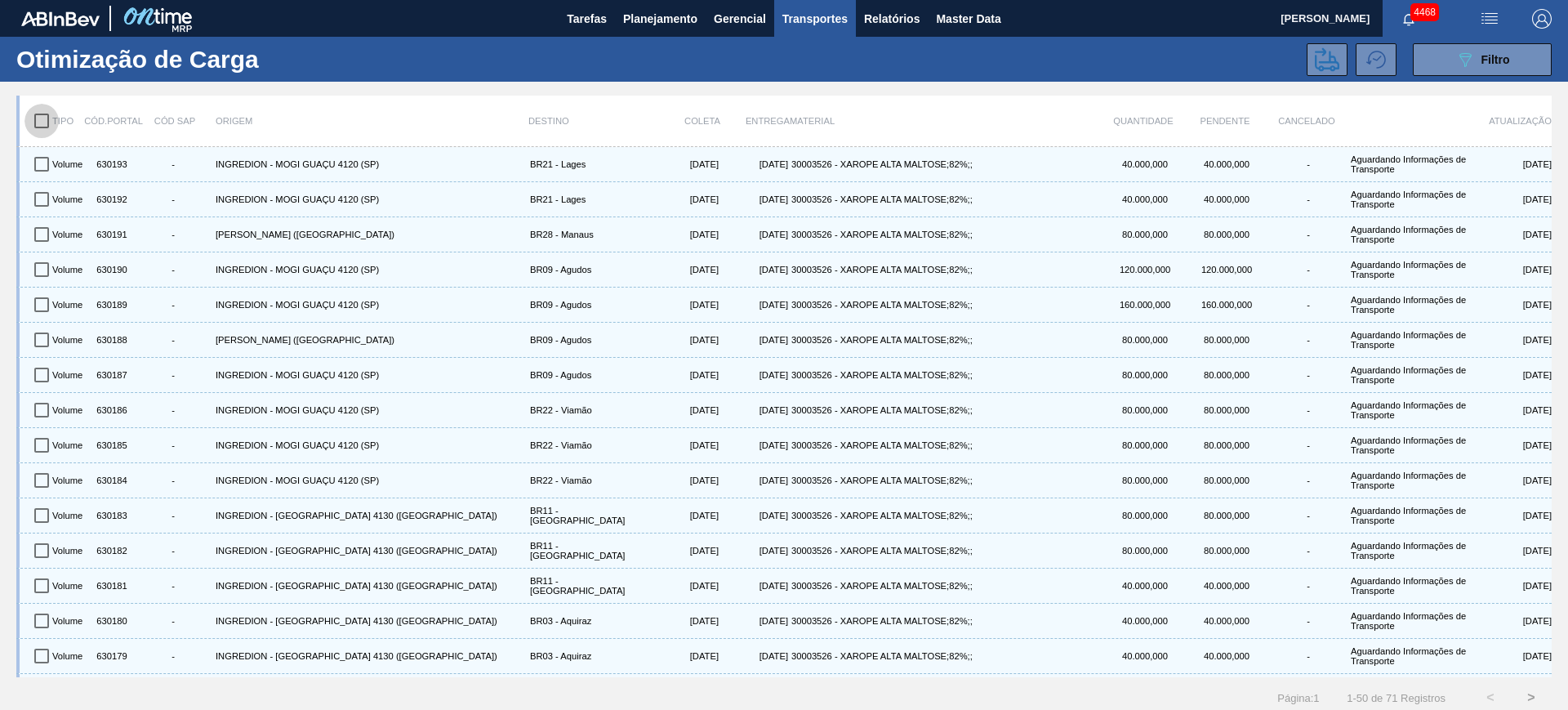
checkbox input "true"
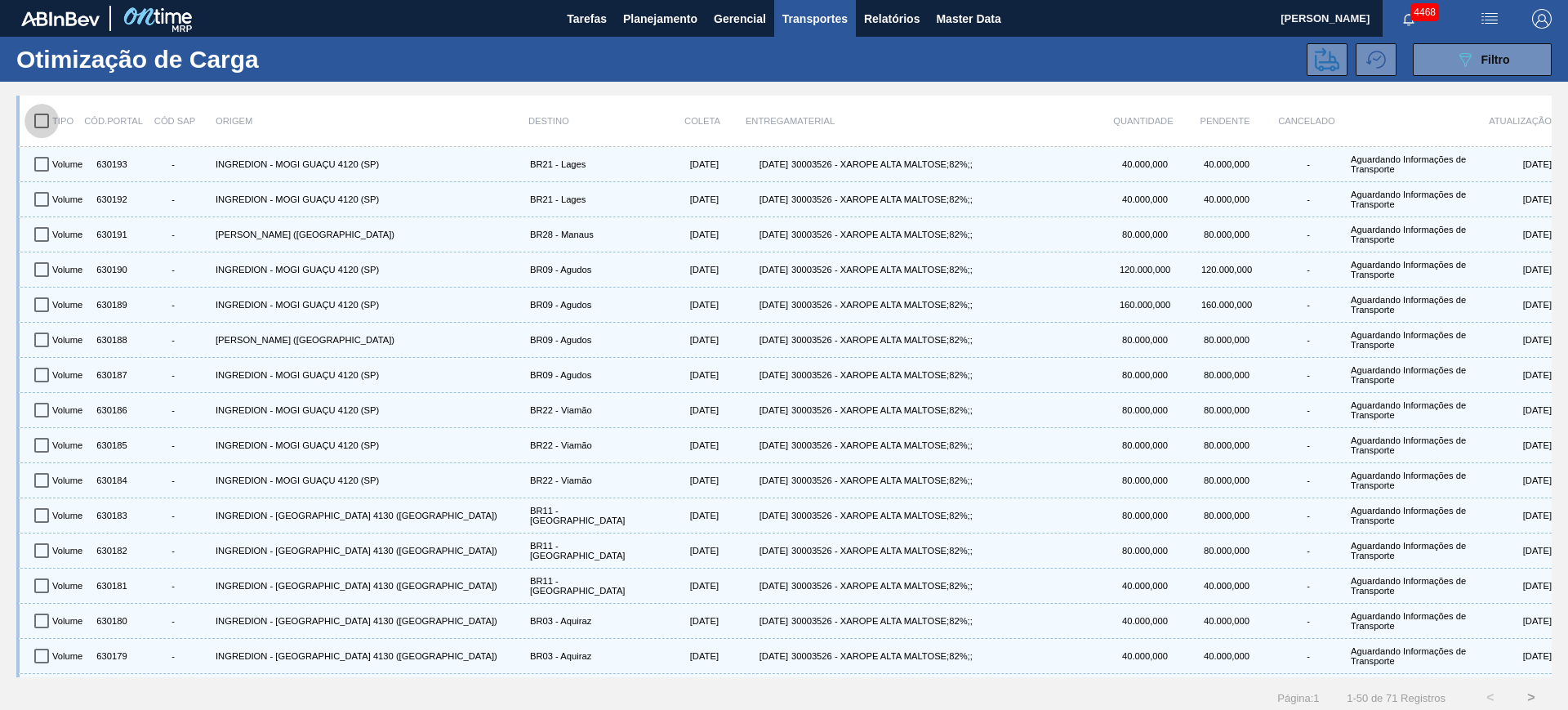
checkbox input "true"
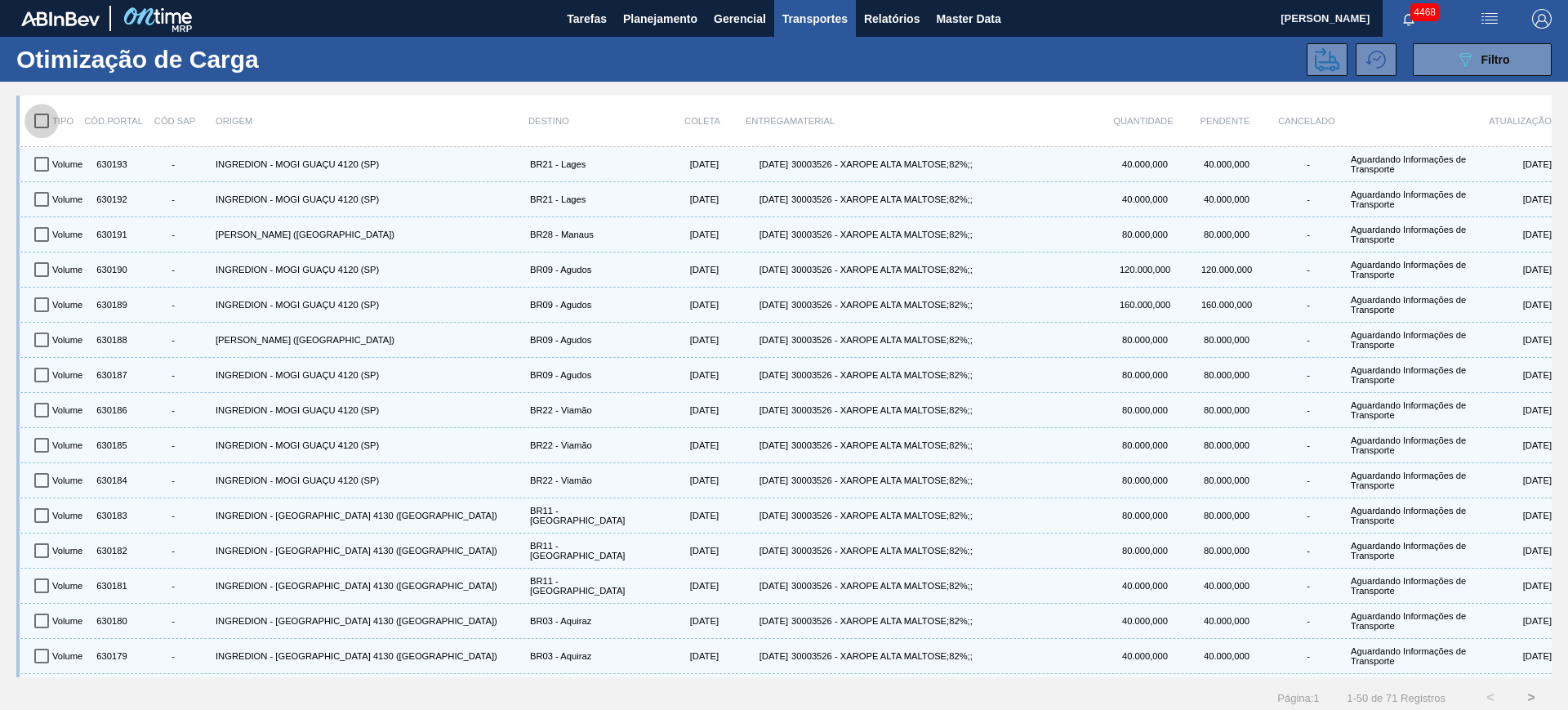
checkbox input "true"
click at [1306, 59] on button at bounding box center [1326, 59] width 41 height 33
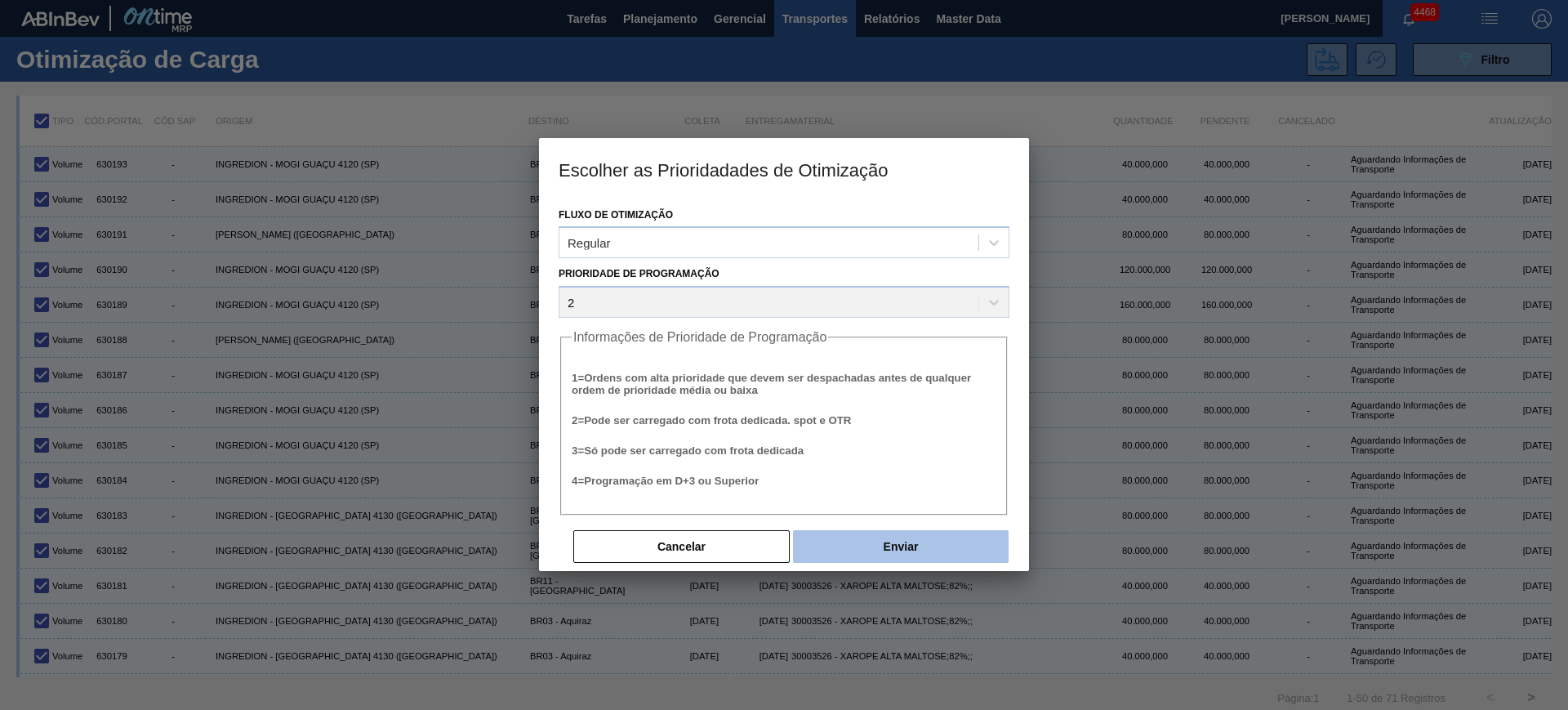
click at [928, 555] on button "Enviar" at bounding box center [901, 547] width 215 height 33
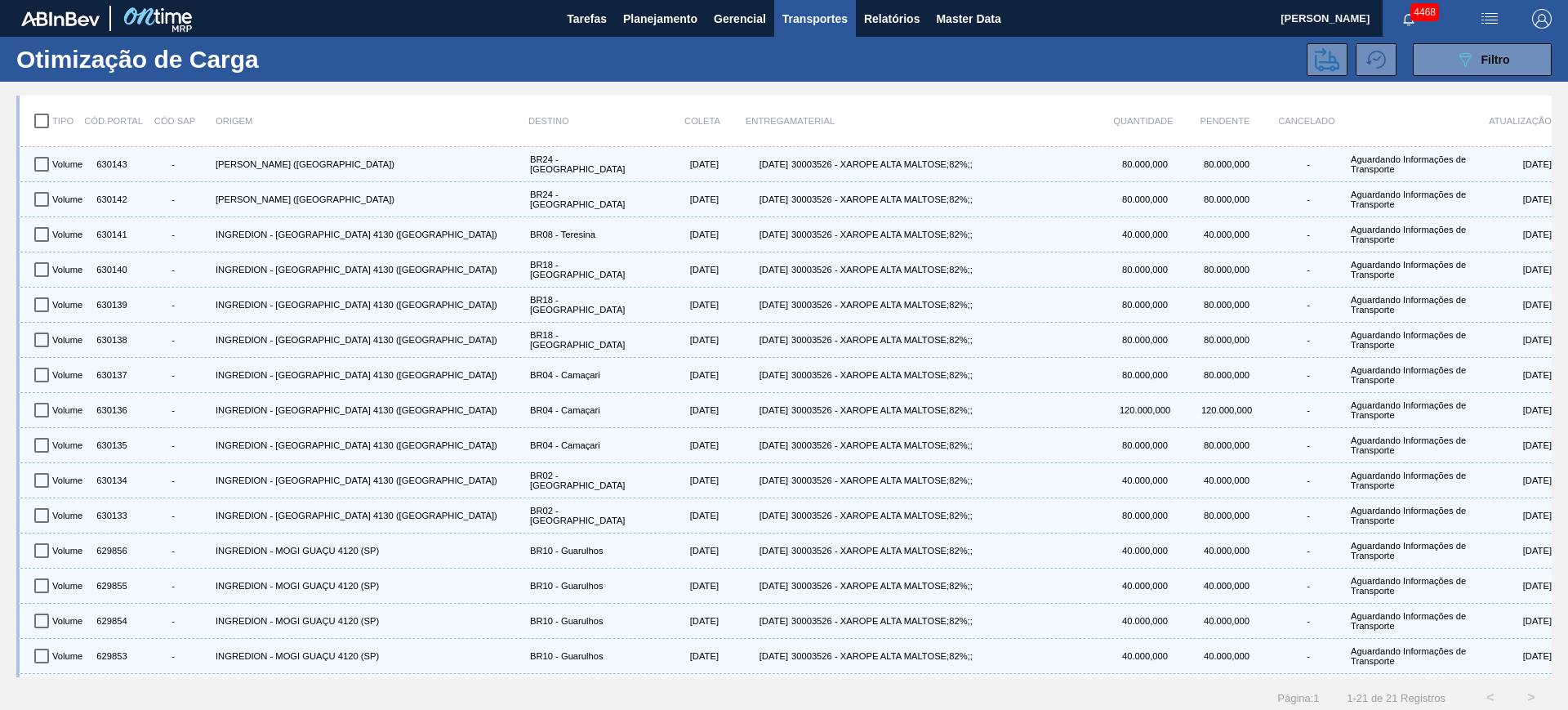
click at [47, 129] on input "checkbox" at bounding box center [41, 120] width 35 height 35
checkbox input "true"
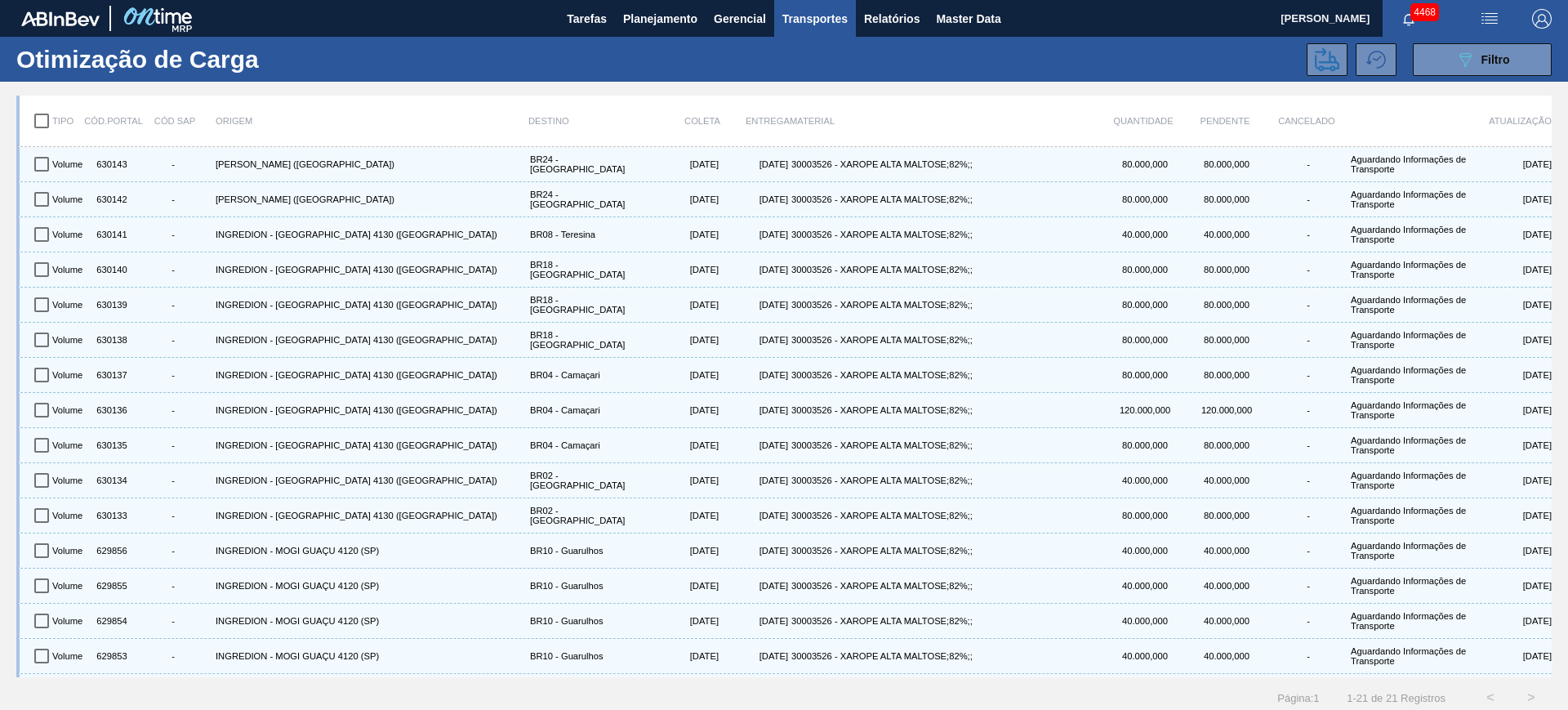
checkbox input "true"
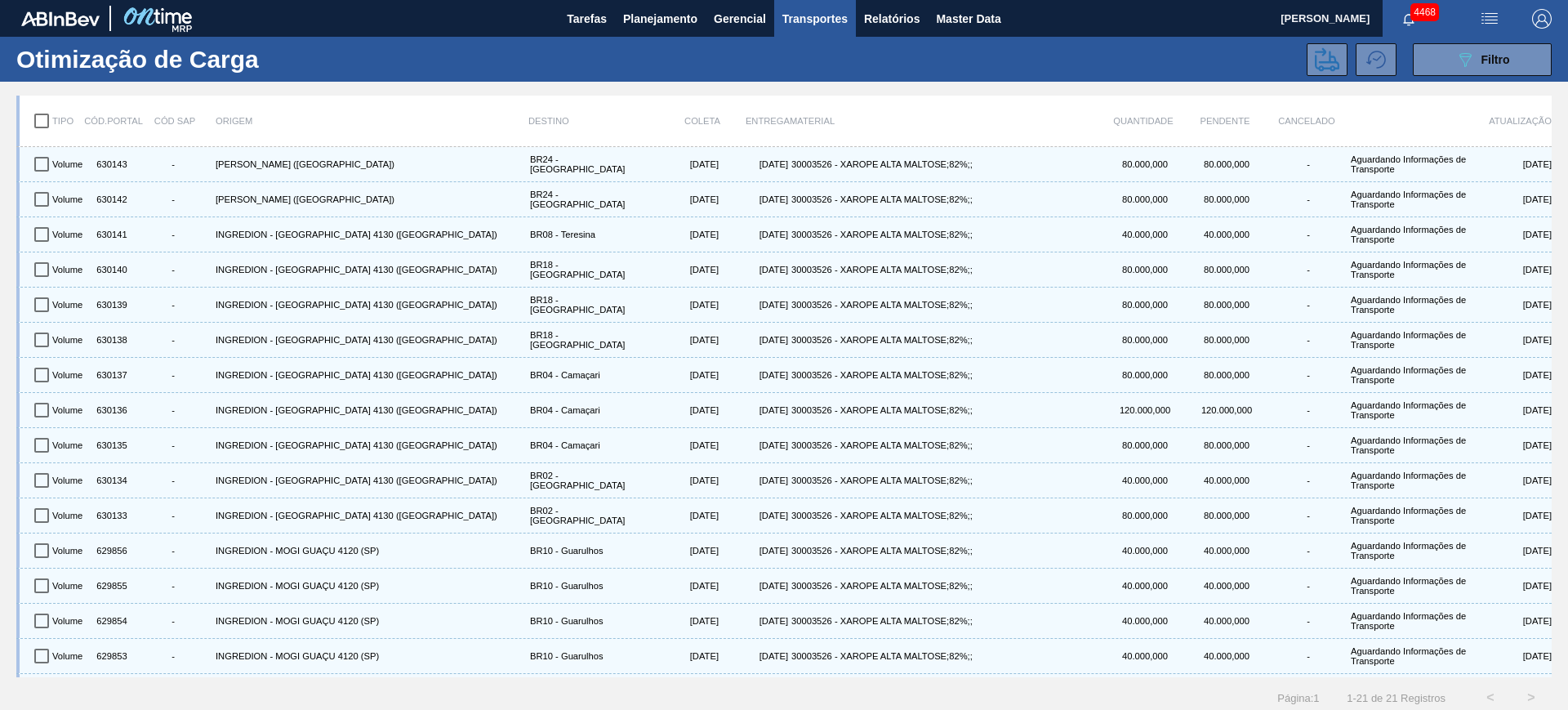
checkbox input "true"
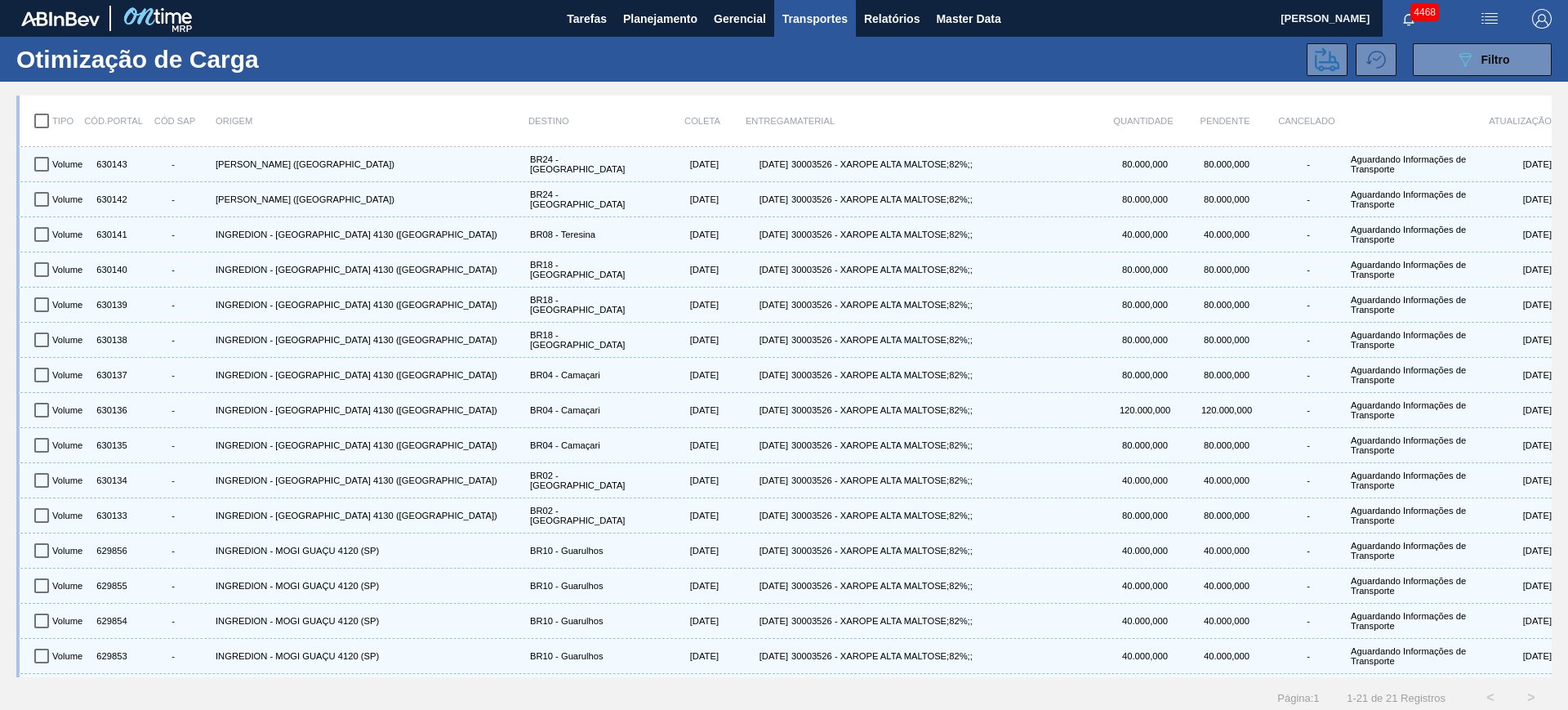
checkbox input "true"
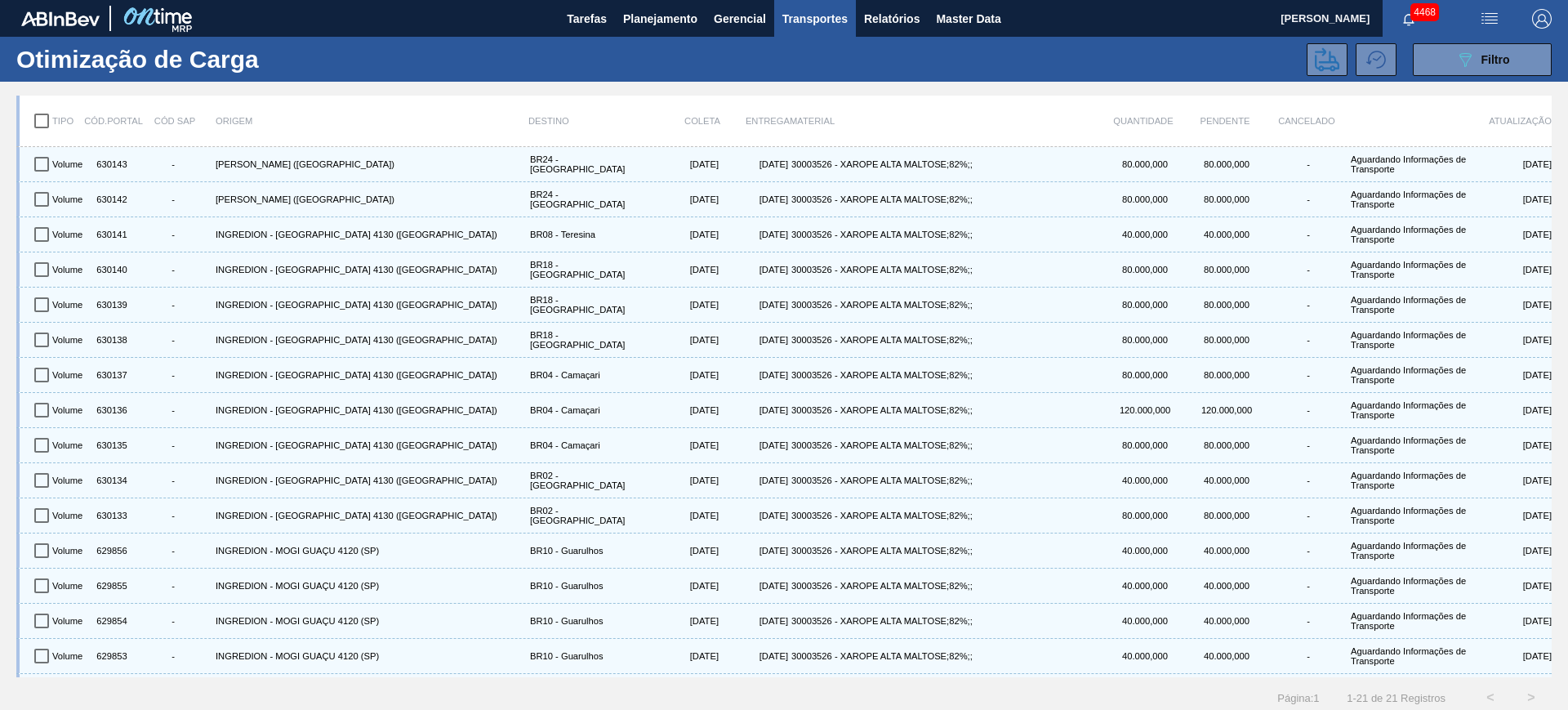
checkbox input "true"
click at [1323, 68] on icon at bounding box center [1326, 59] width 24 height 24
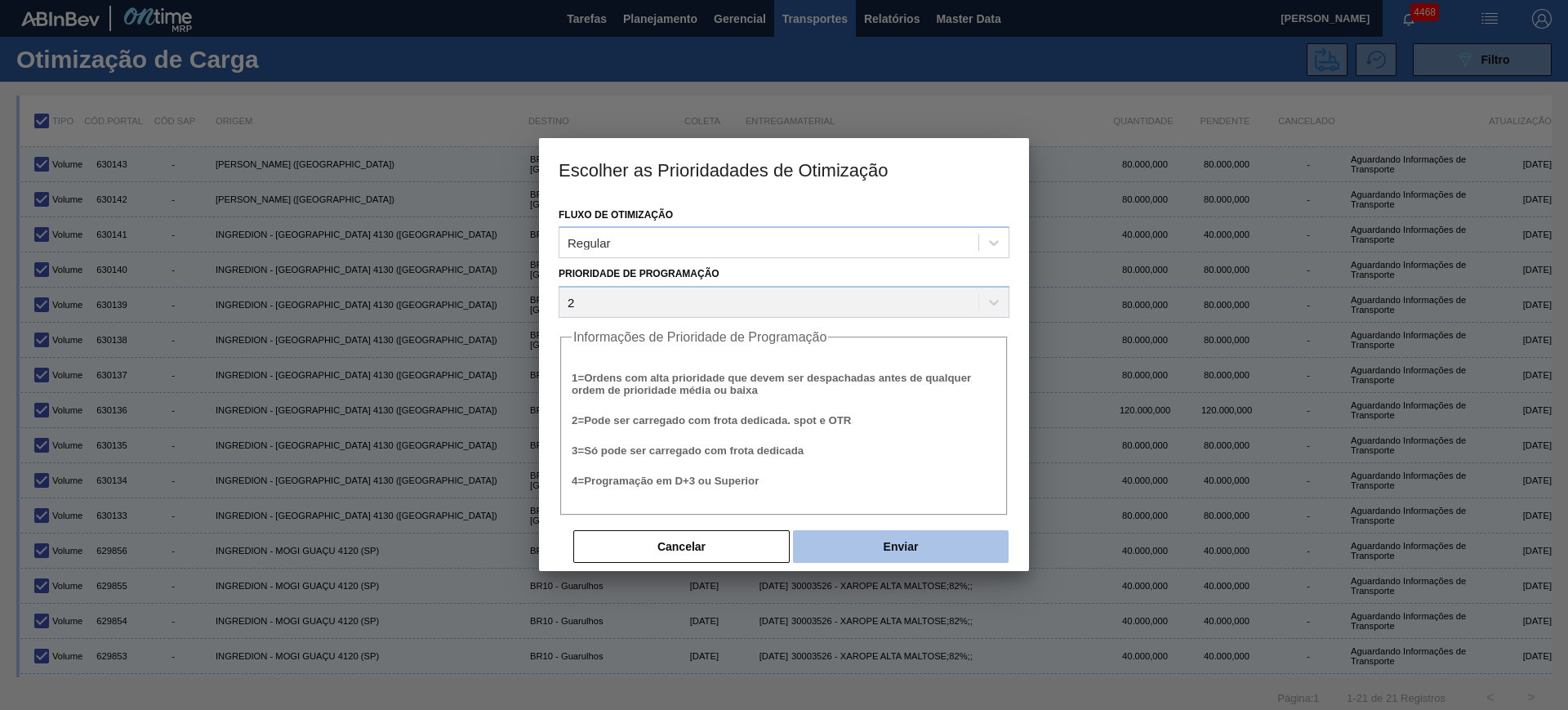
click at [922, 534] on button "Enviar" at bounding box center [901, 547] width 215 height 33
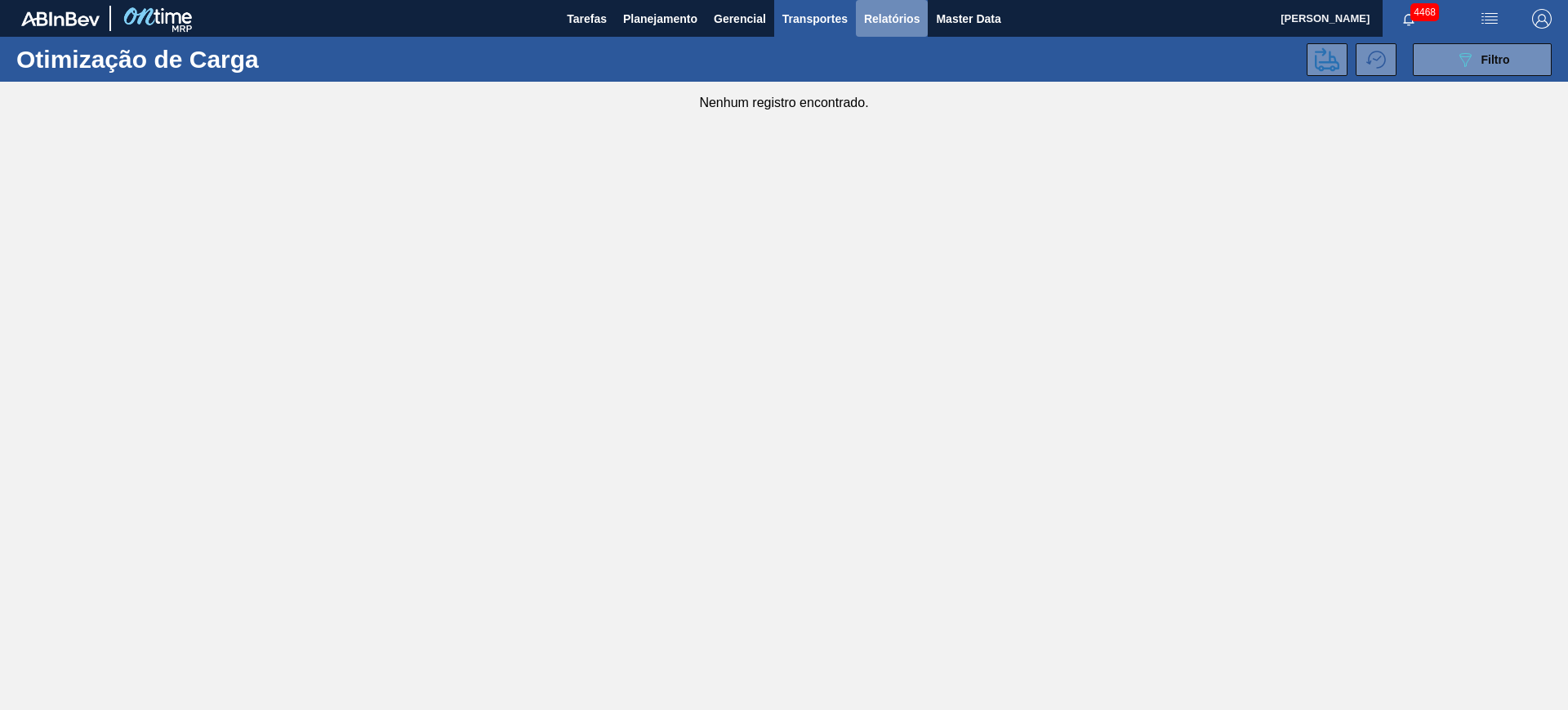
click at [909, 16] on span "Relatórios" at bounding box center [892, 19] width 56 height 19
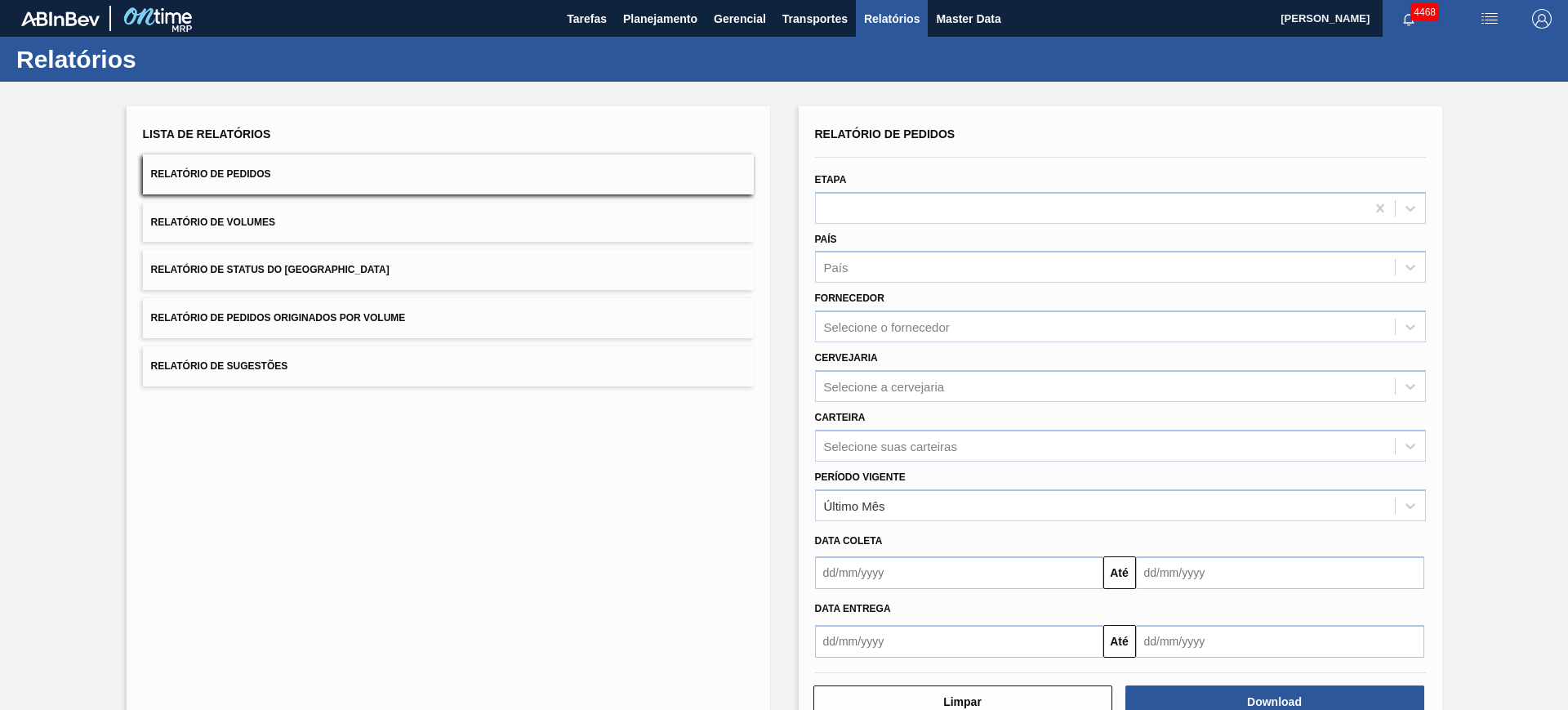
click at [501, 227] on button "Relatório de Volumes" at bounding box center [449, 223] width 611 height 40
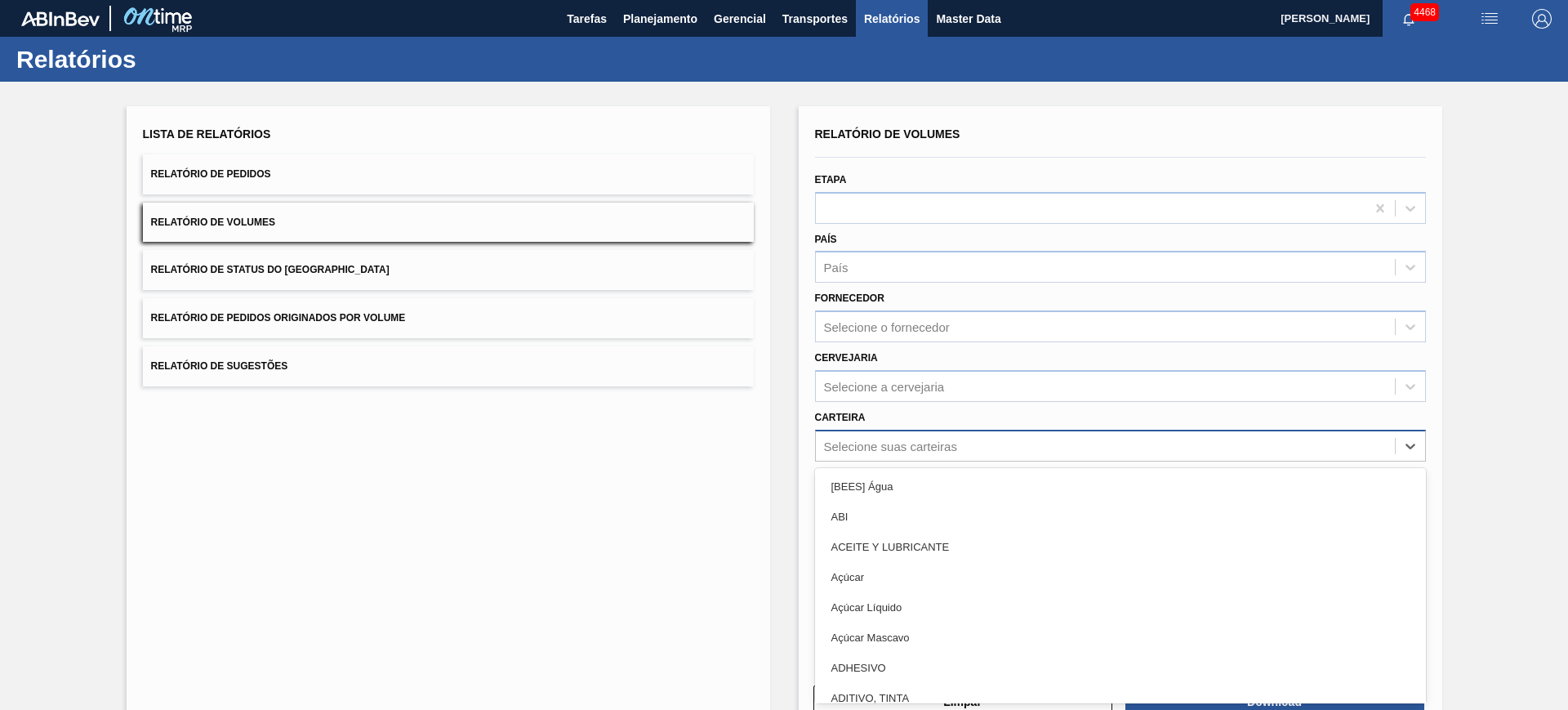
click at [909, 456] on div "Relatório de Volumes Etapa País País Fornecedor Selecione o fornecedor Cervejar…" at bounding box center [1120, 391] width 611 height 536
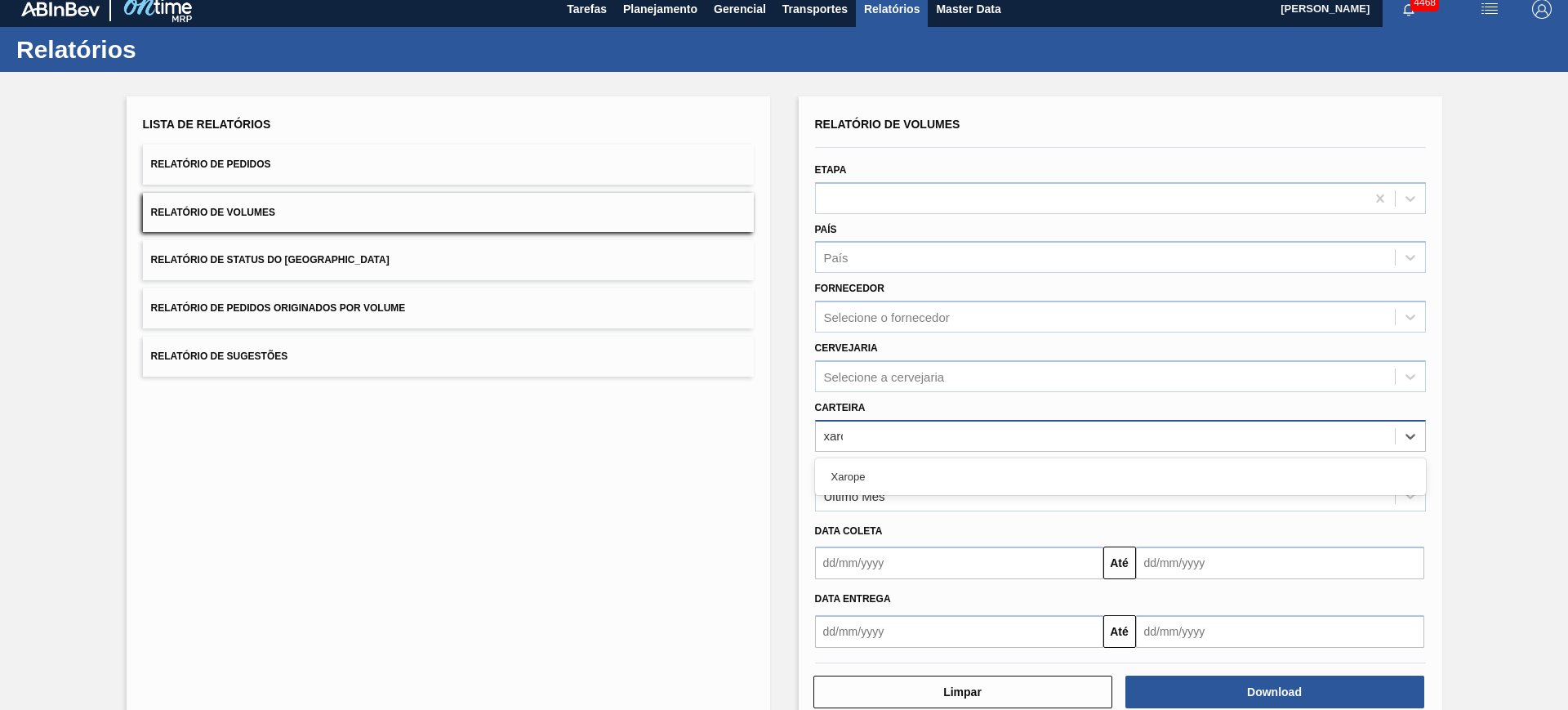
type input "xarop"
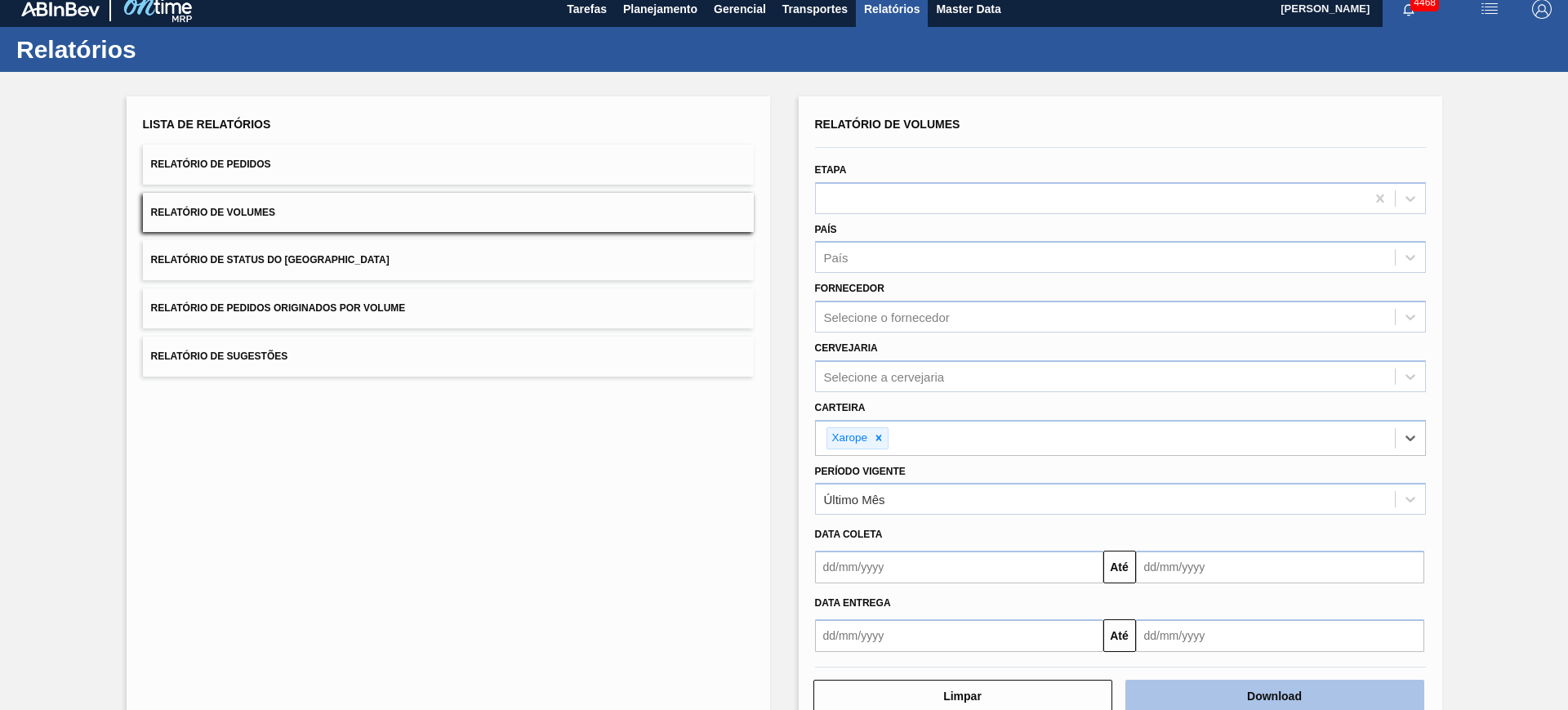
click at [1214, 698] on button "Download" at bounding box center [1274, 696] width 299 height 33
